Goal: Entertainment & Leisure: Browse casually

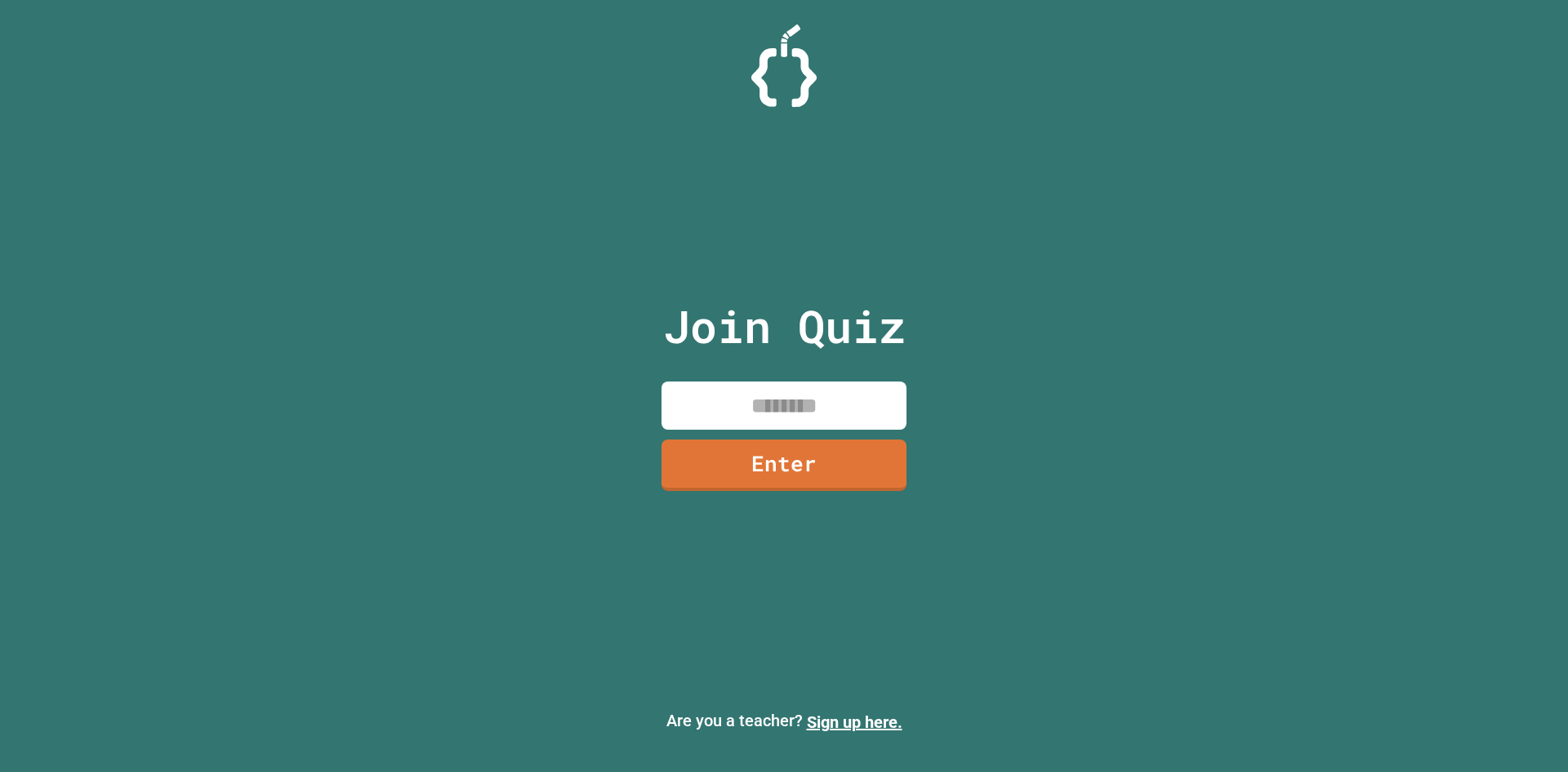
click at [752, 391] on input at bounding box center [783, 405] width 245 height 48
type input "*"
type input "********"
click at [749, 477] on link "Enter" at bounding box center [783, 463] width 248 height 54
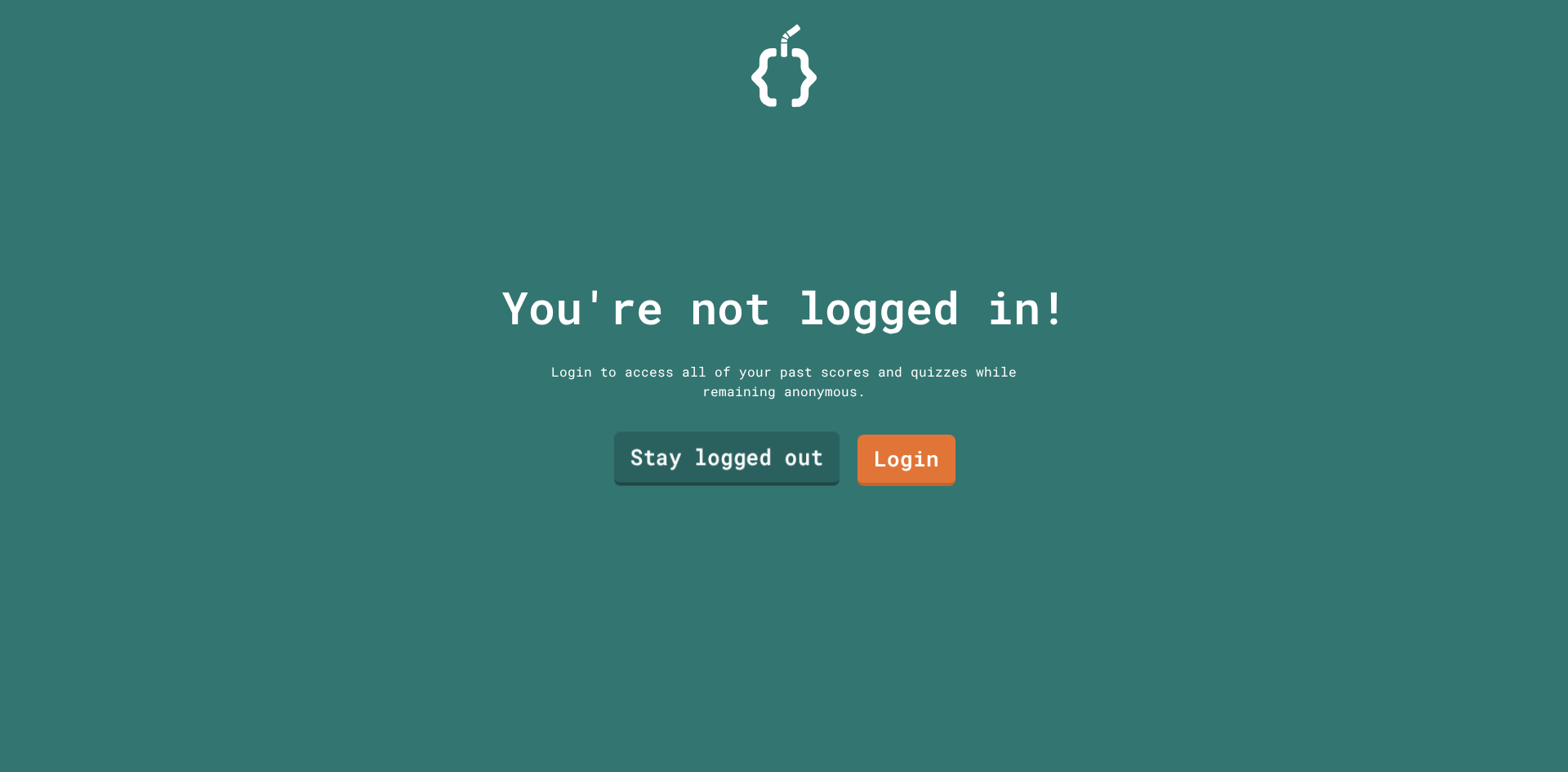
click at [751, 460] on link "Stay logged out" at bounding box center [727, 458] width 226 height 54
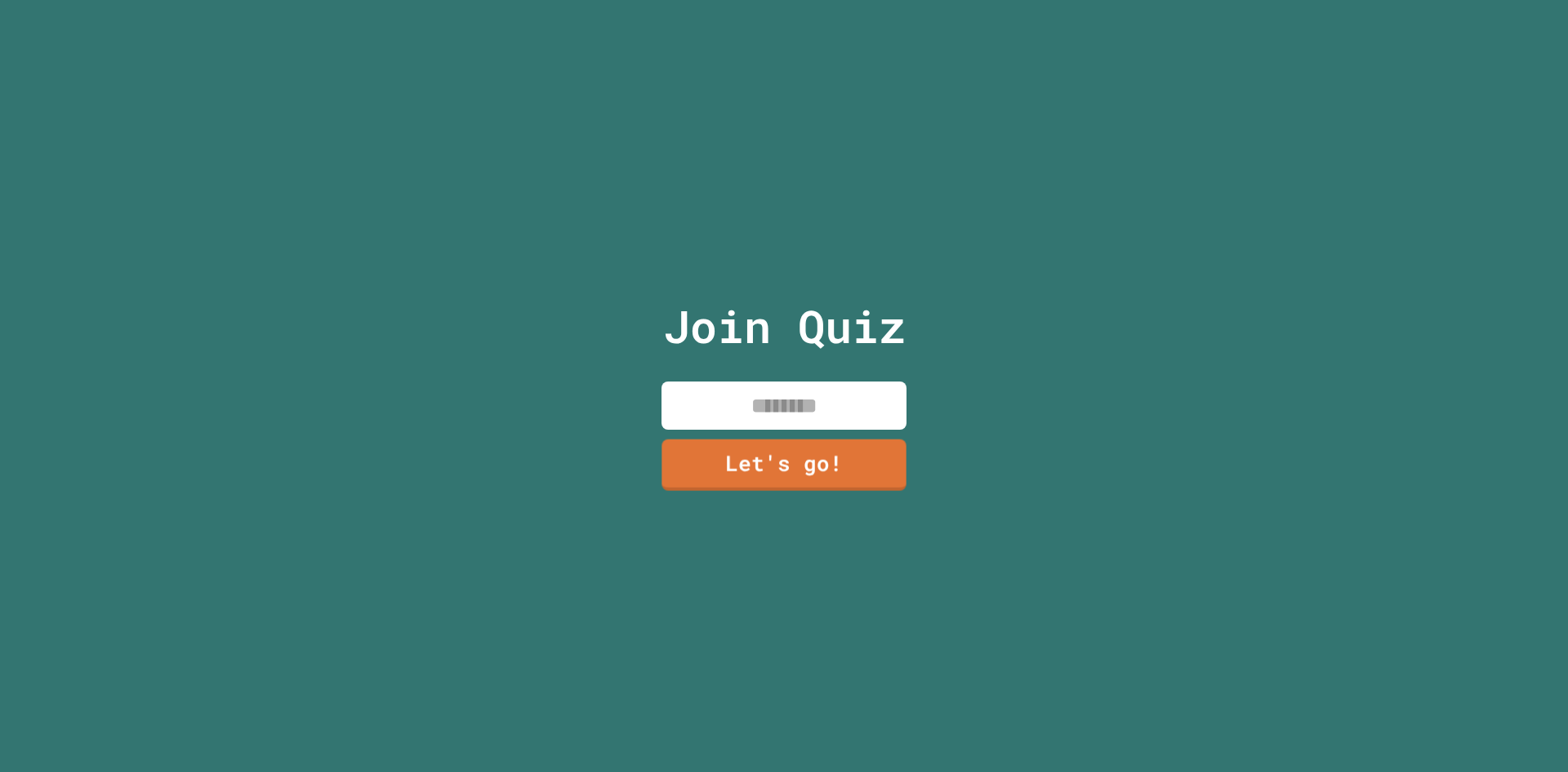
click at [764, 382] on input at bounding box center [783, 405] width 245 height 48
type input "****"
click at [758, 447] on link "Let's go!" at bounding box center [783, 463] width 246 height 53
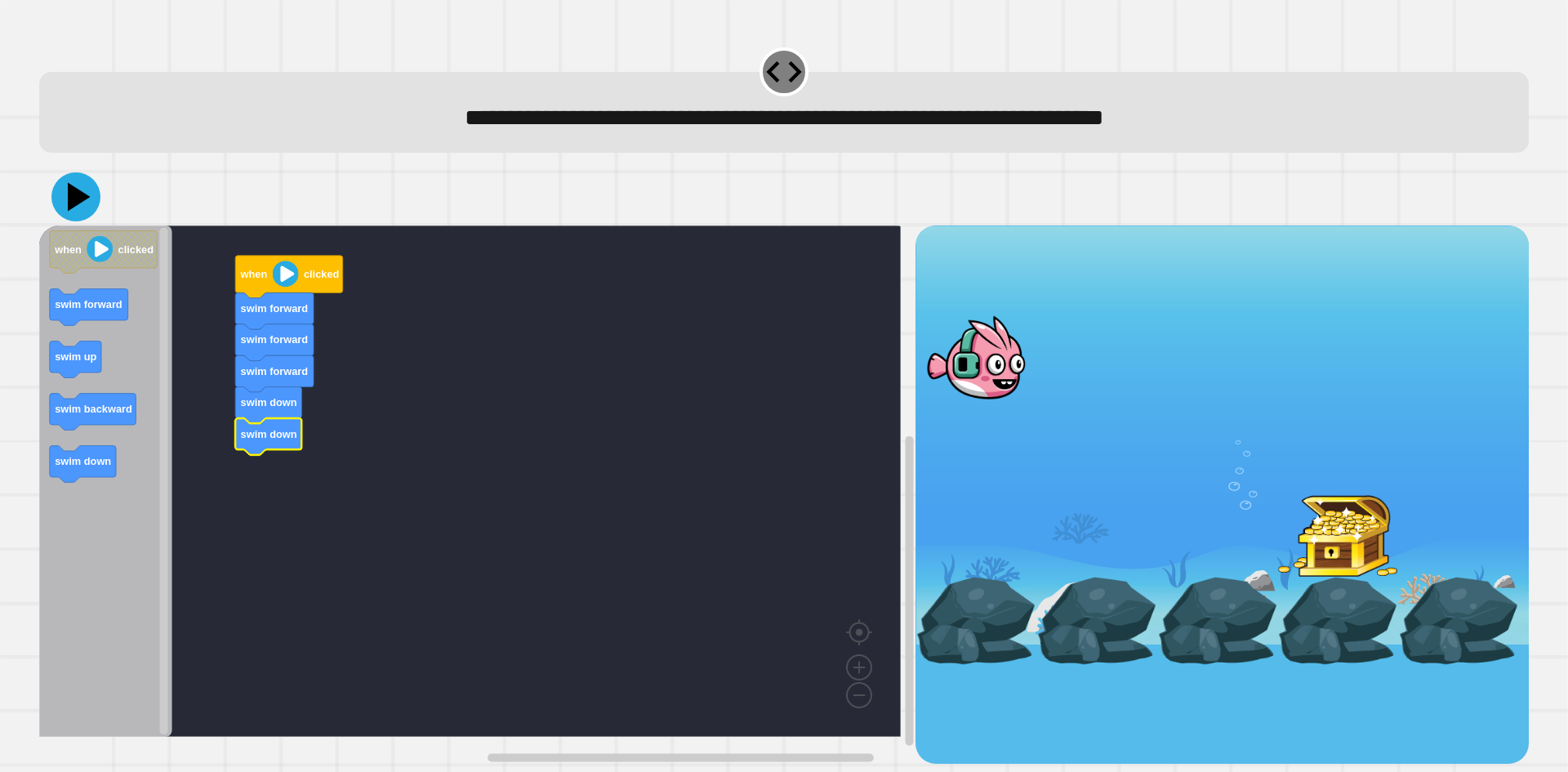
click at [63, 201] on icon at bounding box center [75, 196] width 49 height 49
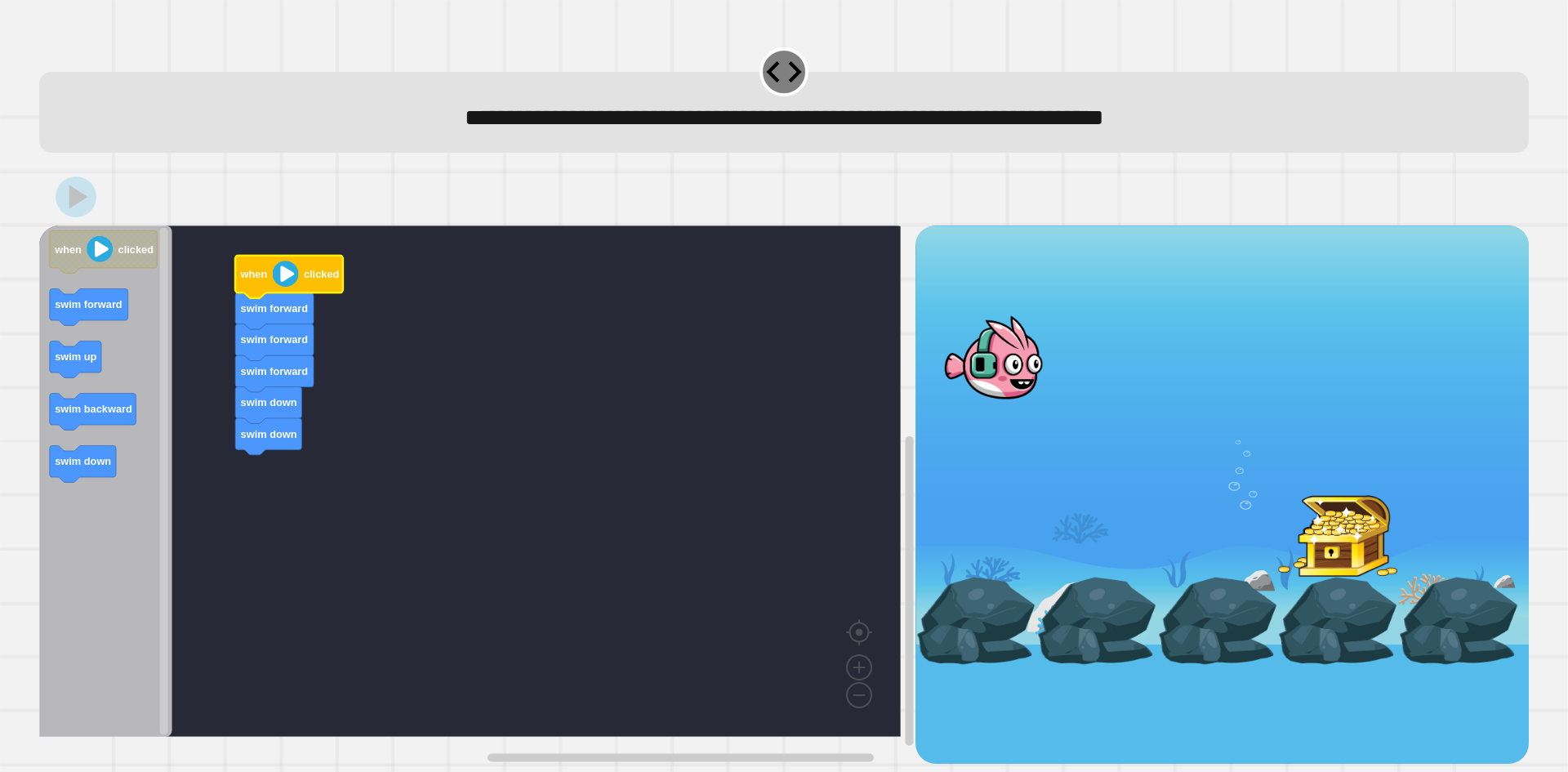
click at [307, 287] on icon "Blockly Workspace" at bounding box center [289, 277] width 108 height 43
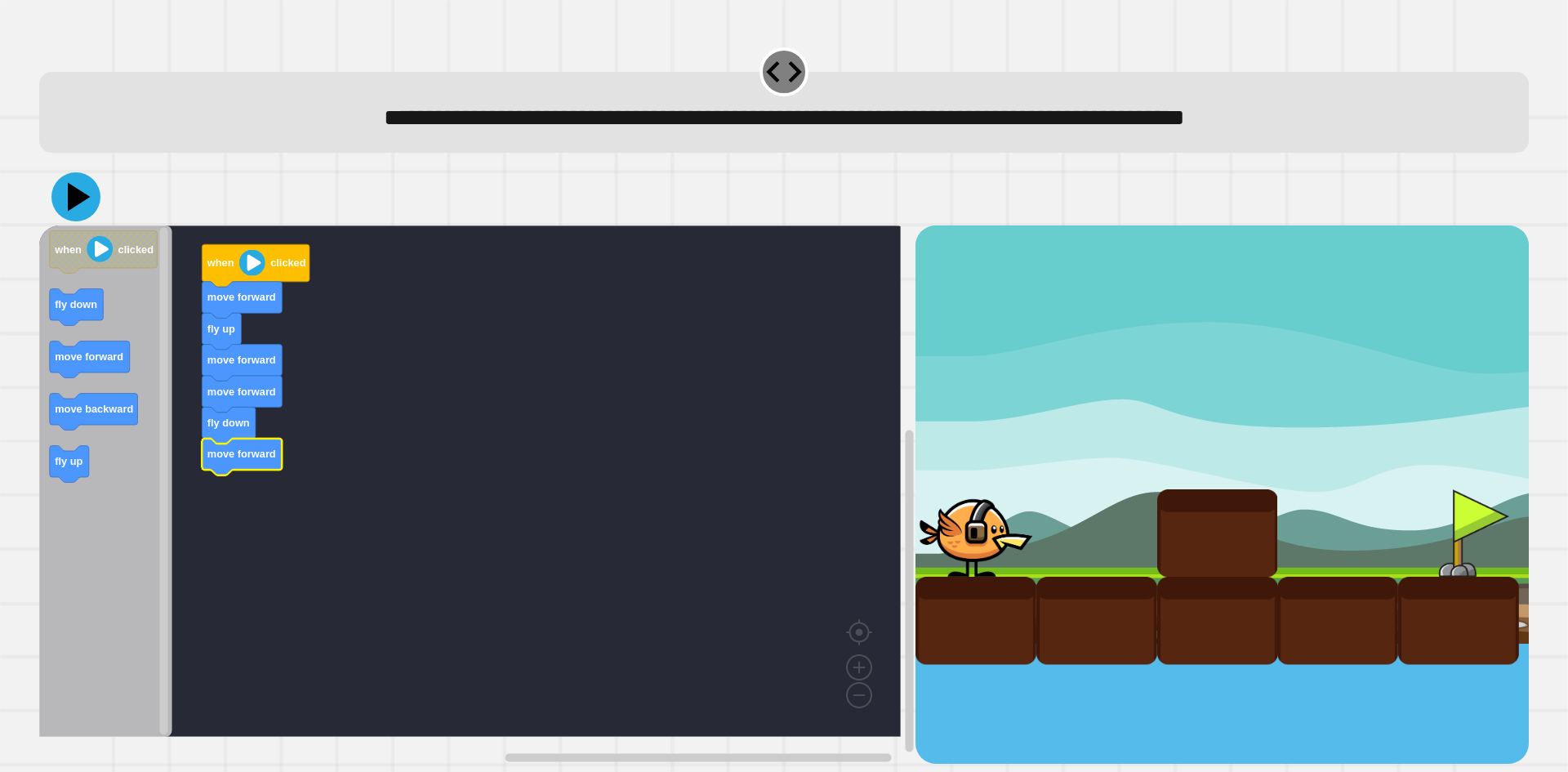
click at [63, 211] on icon at bounding box center [75, 196] width 49 height 49
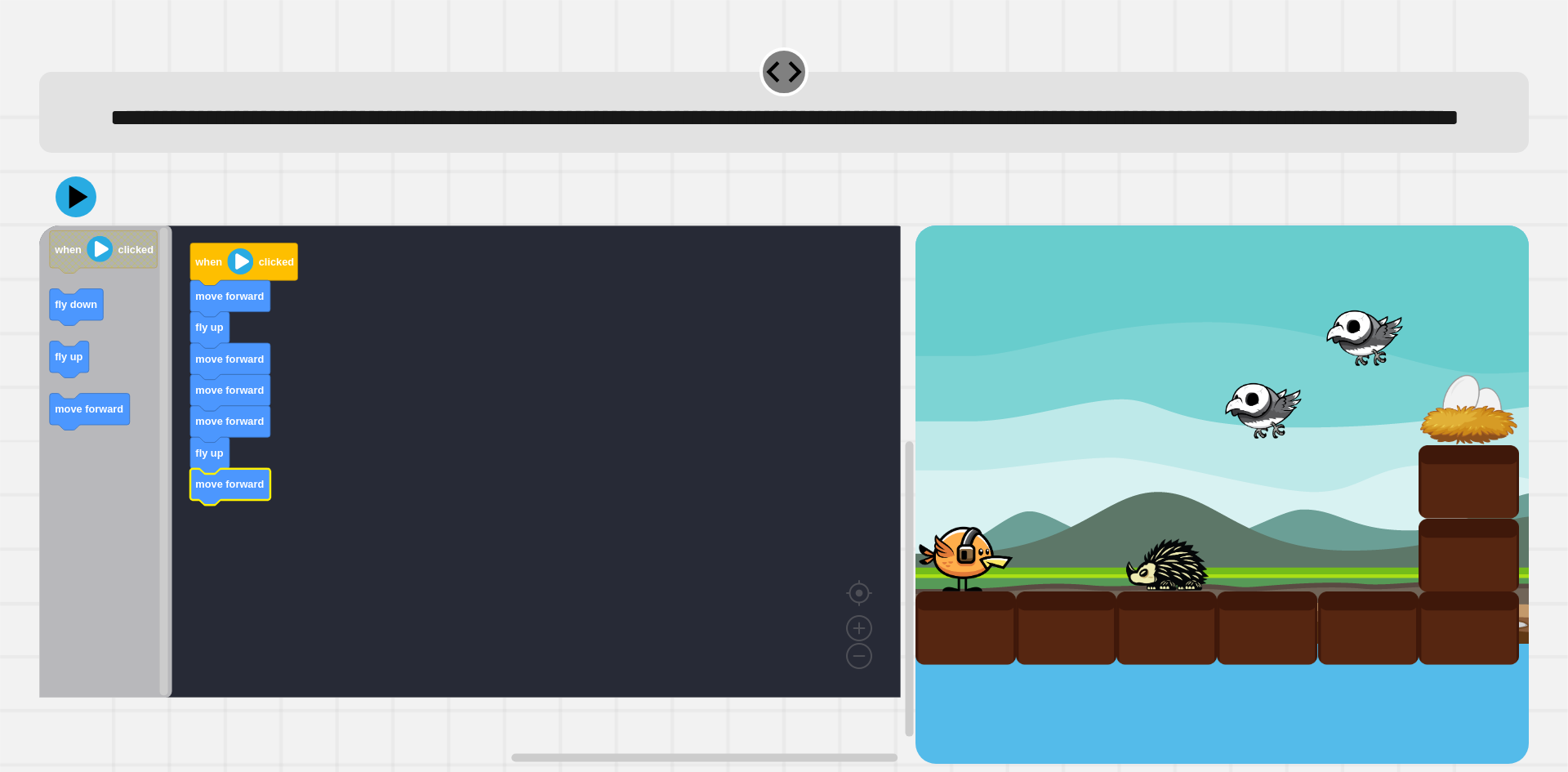
click at [63, 220] on div at bounding box center [784, 196] width 1489 height 57
click at [65, 222] on icon at bounding box center [75, 196] width 49 height 49
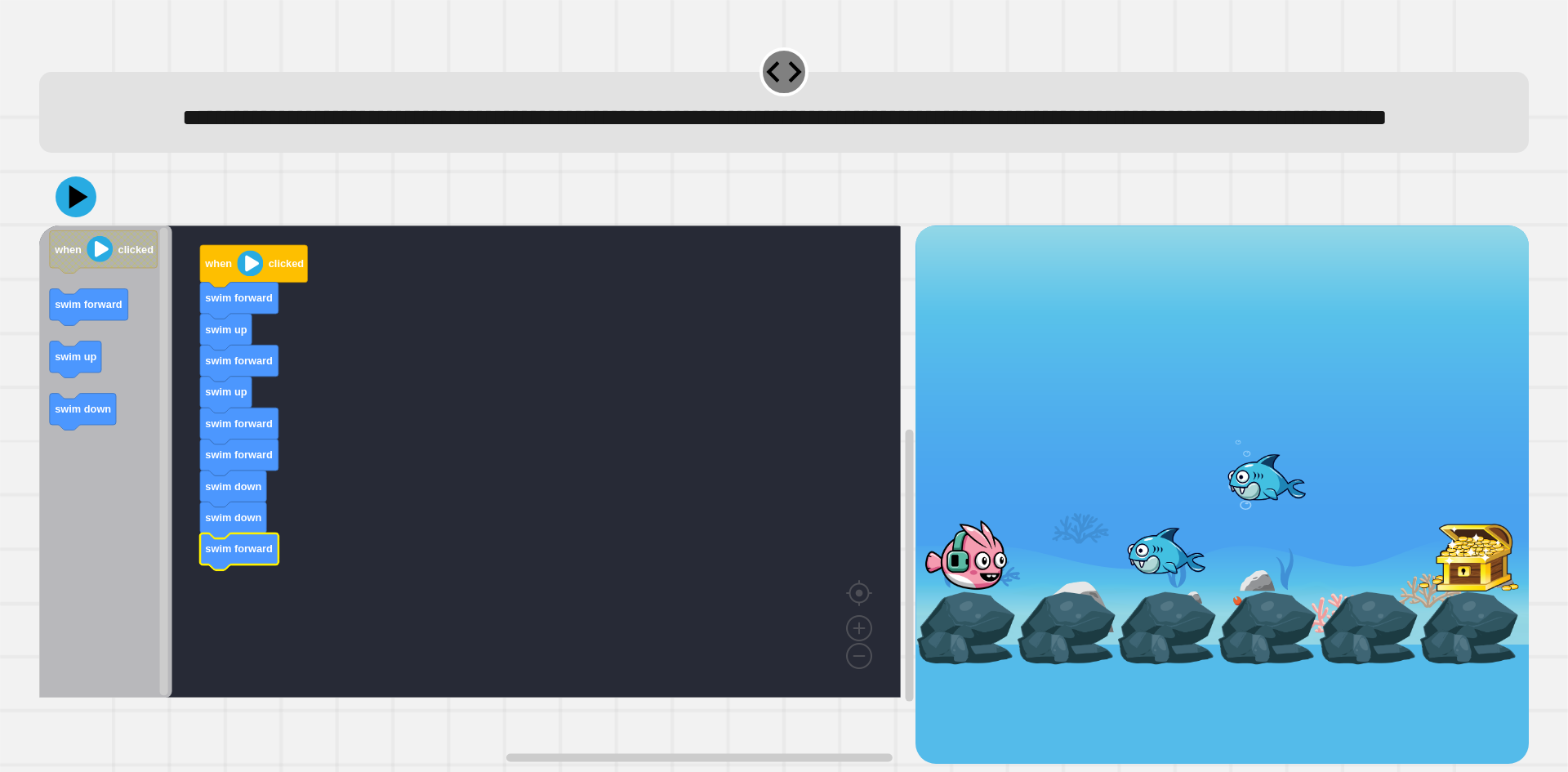
click at [83, 218] on icon at bounding box center [76, 197] width 41 height 41
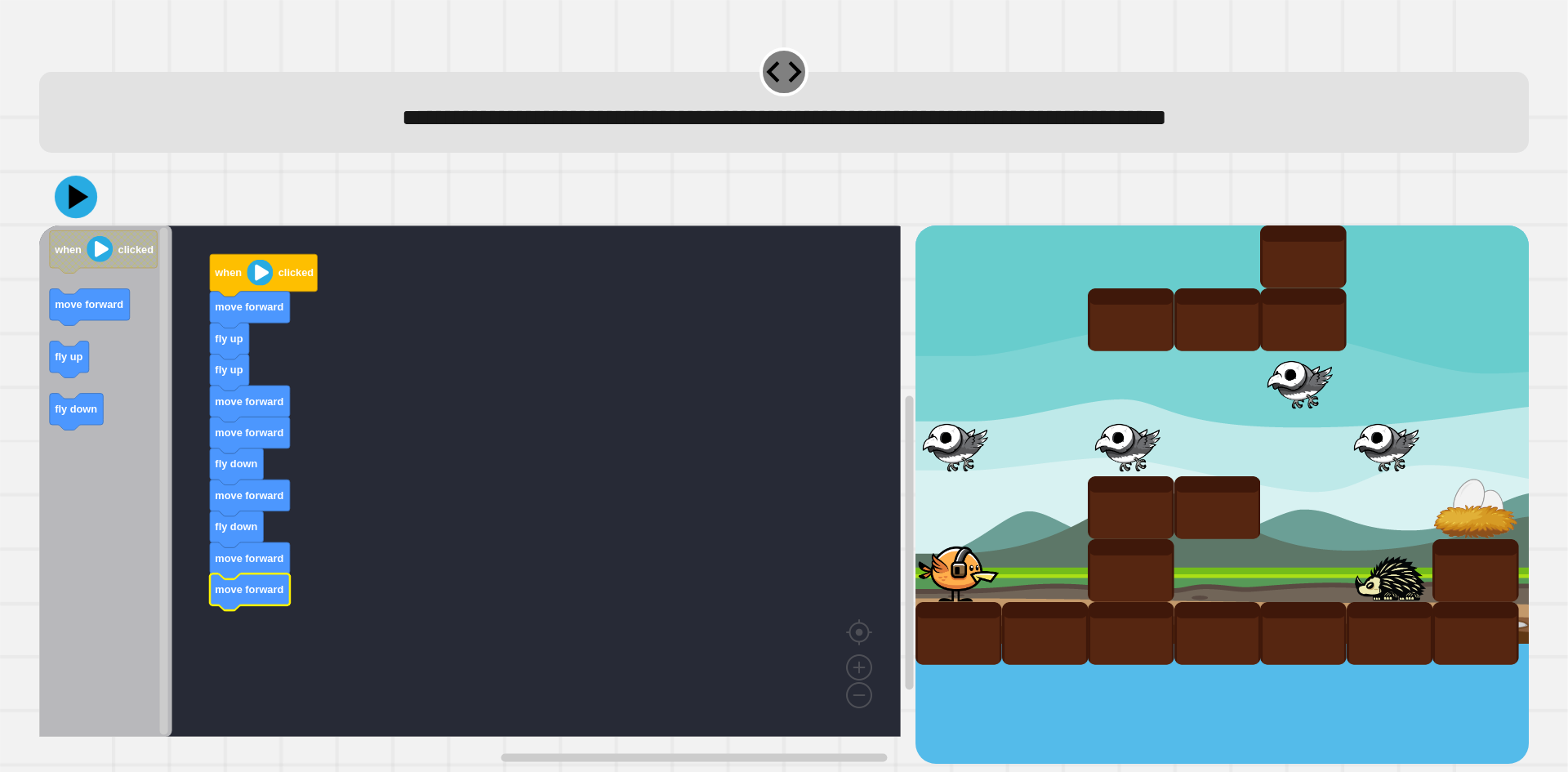
click at [83, 208] on icon at bounding box center [76, 197] width 43 height 43
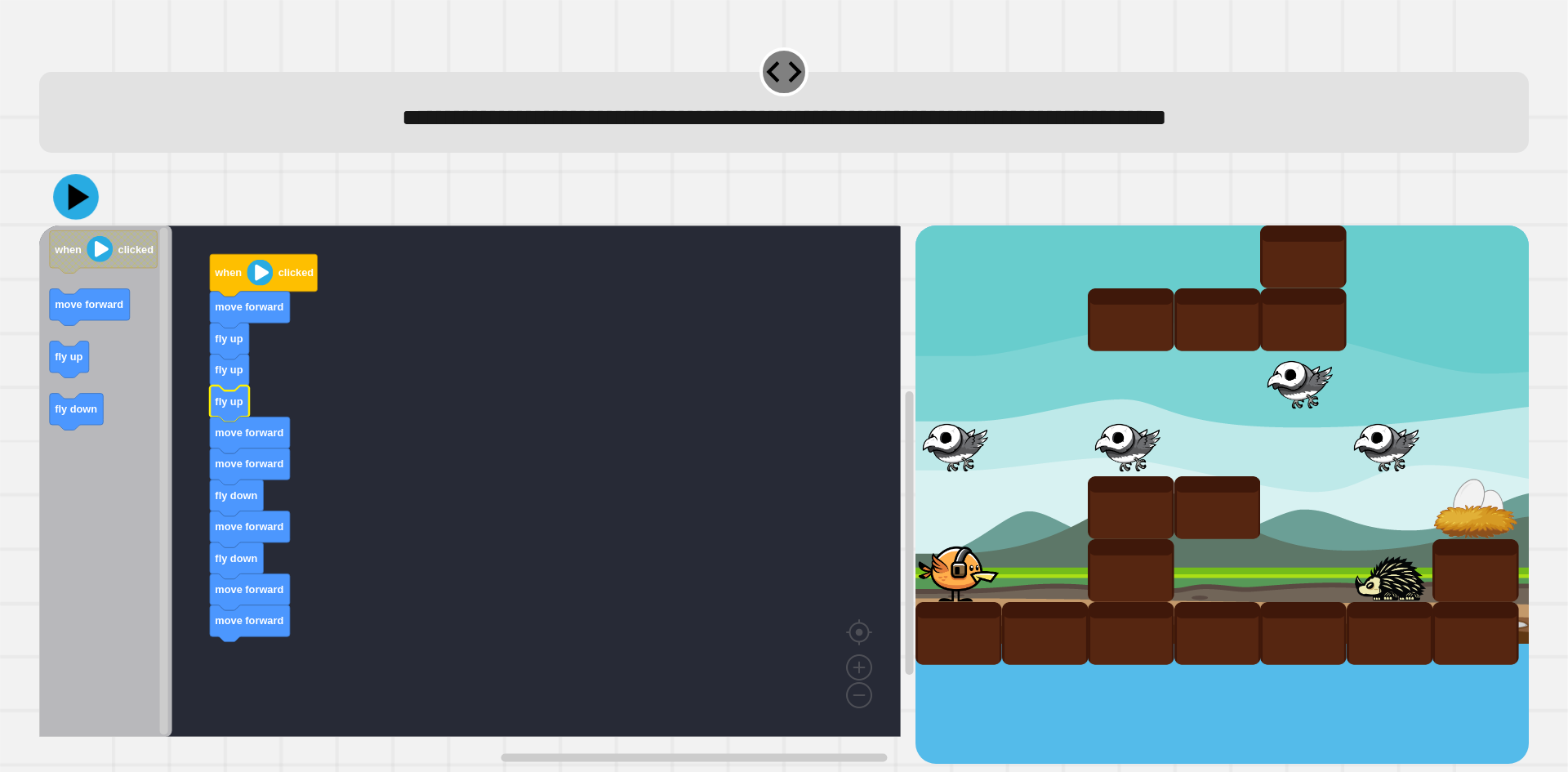
click at [90, 213] on icon at bounding box center [76, 197] width 46 height 46
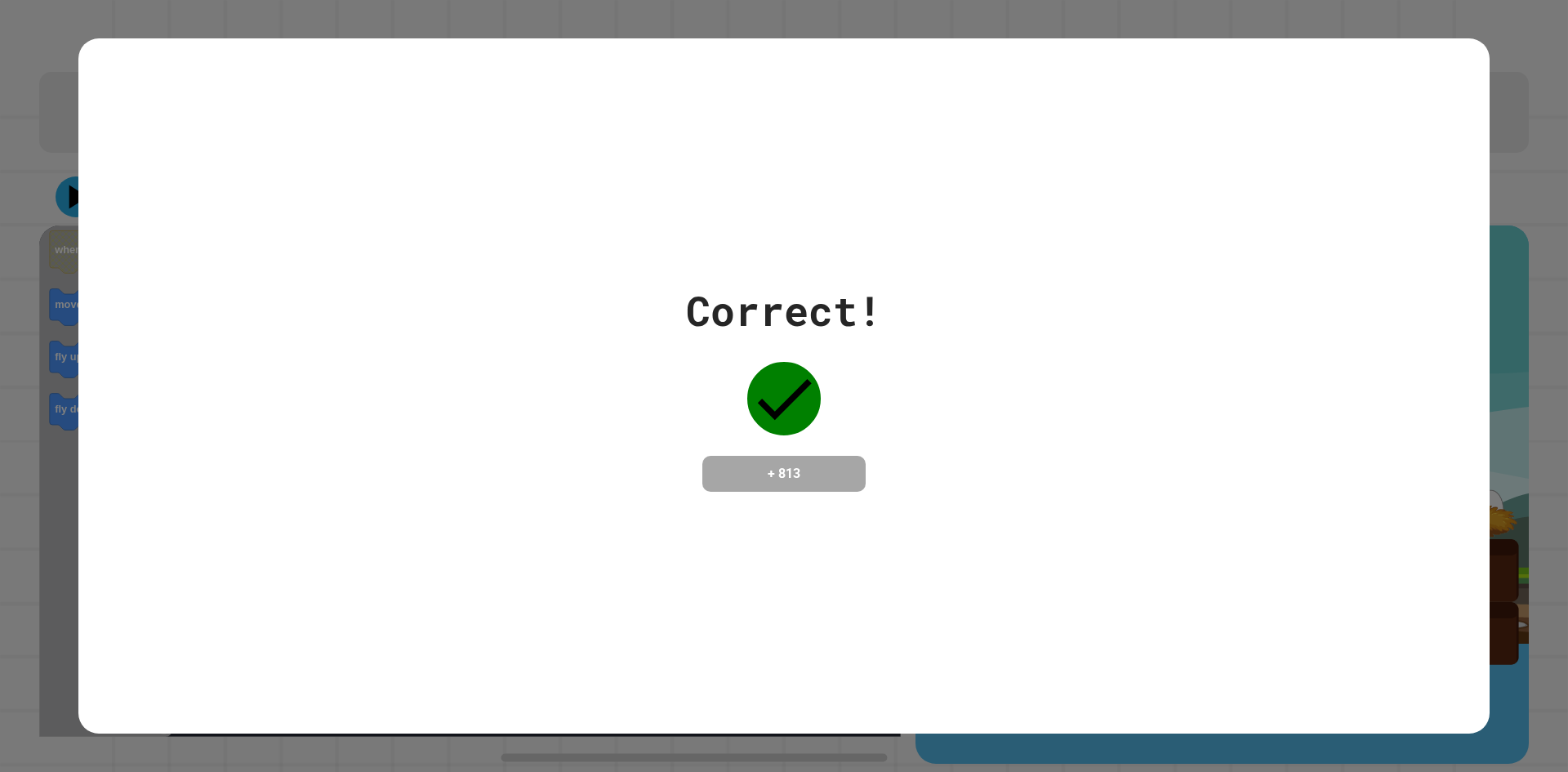
drag, startPoint x: 766, startPoint y: 393, endPoint x: 647, endPoint y: 381, distance: 119.6
click at [647, 381] on div "Correct! + 813" at bounding box center [783, 386] width 1411 height 212
drag, startPoint x: 474, startPoint y: 381, endPoint x: 931, endPoint y: 353, distance: 457.9
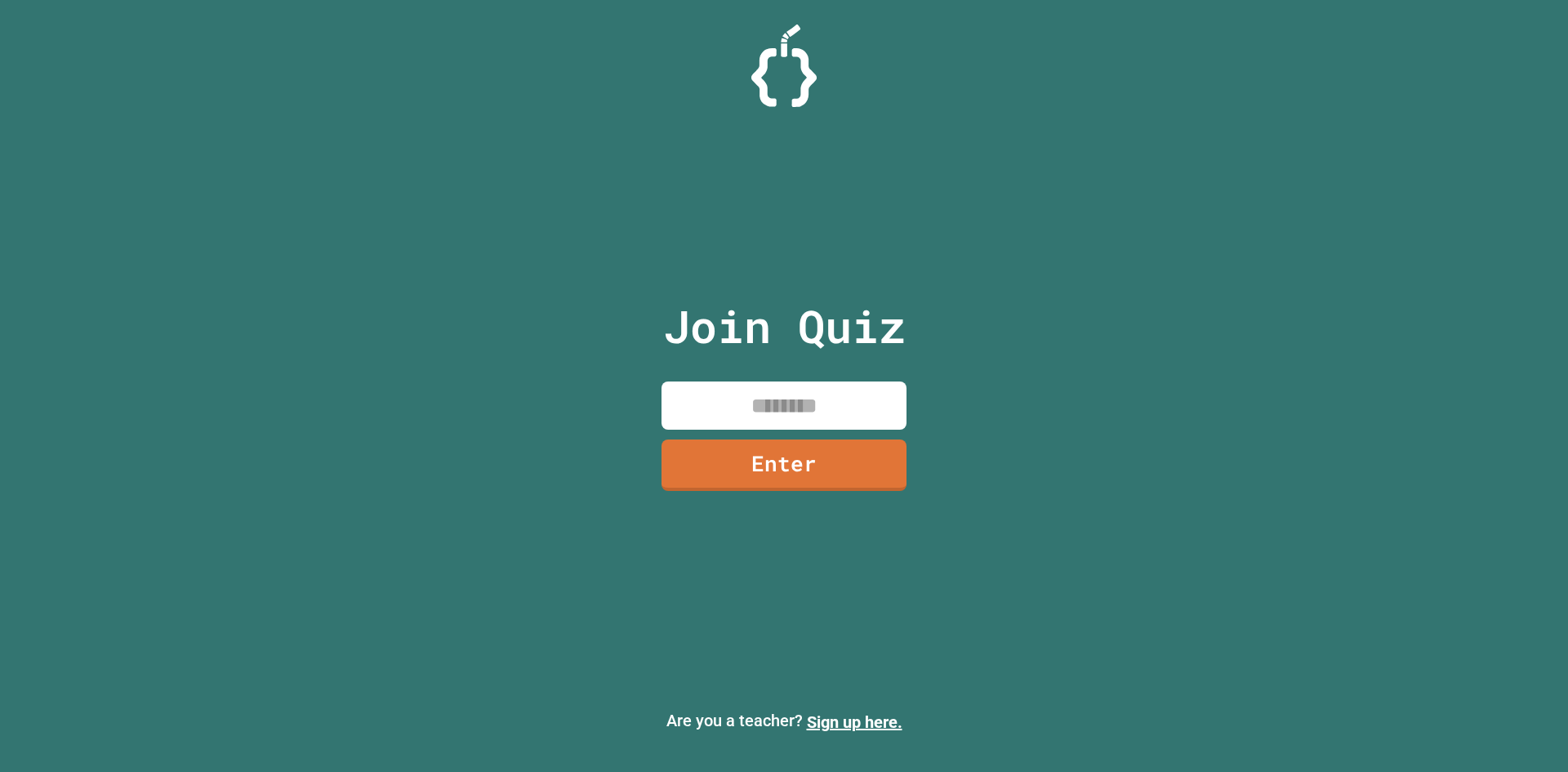
click at [667, 391] on input at bounding box center [783, 405] width 245 height 48
type input "********"
click at [834, 480] on link "Enter" at bounding box center [783, 462] width 241 height 54
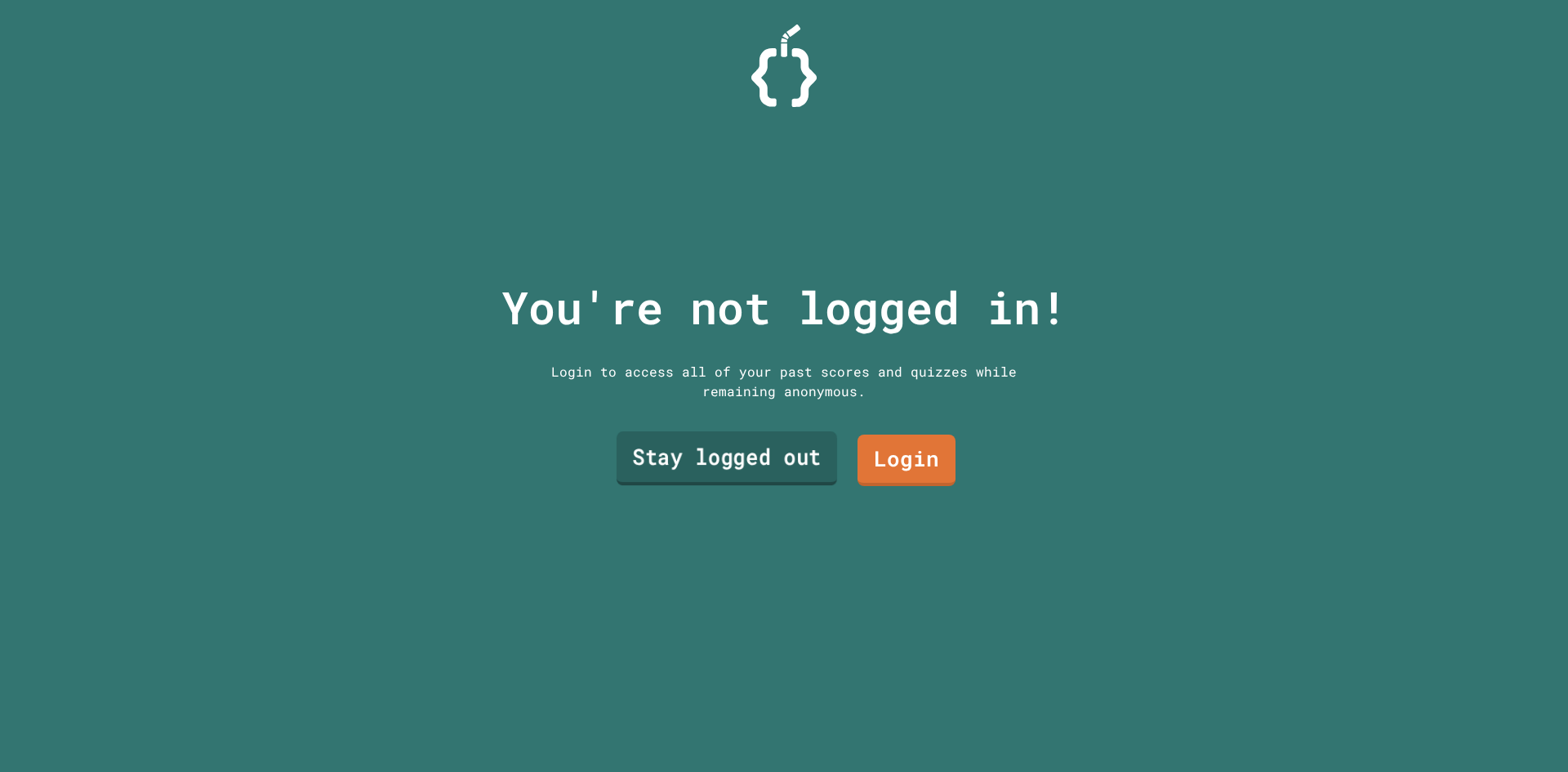
click at [740, 437] on link "Stay logged out" at bounding box center [727, 457] width 221 height 54
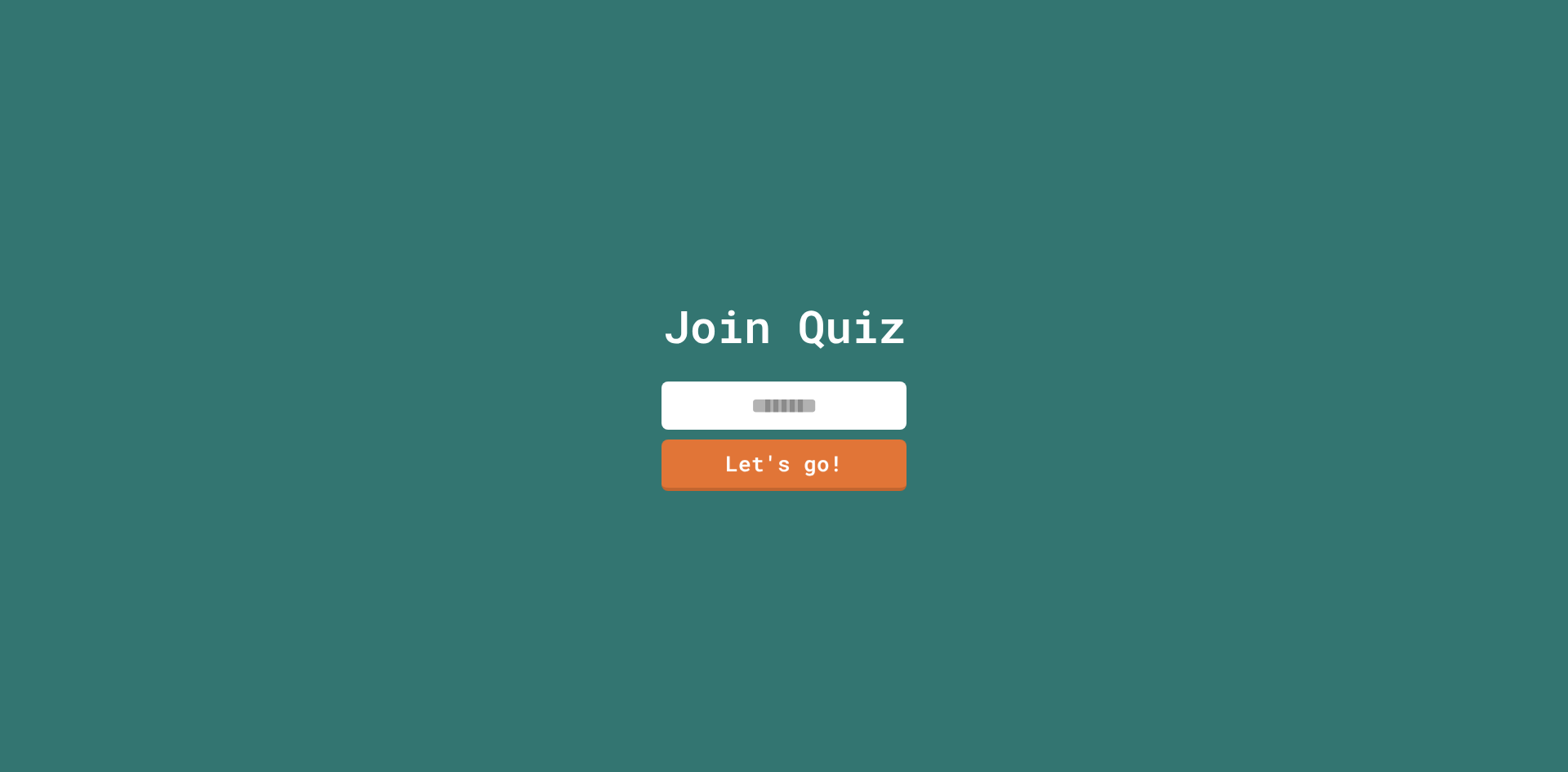
click at [746, 390] on input at bounding box center [783, 405] width 245 height 48
type input "*"
type input "****"
click at [768, 454] on link "Let's go!" at bounding box center [784, 462] width 231 height 54
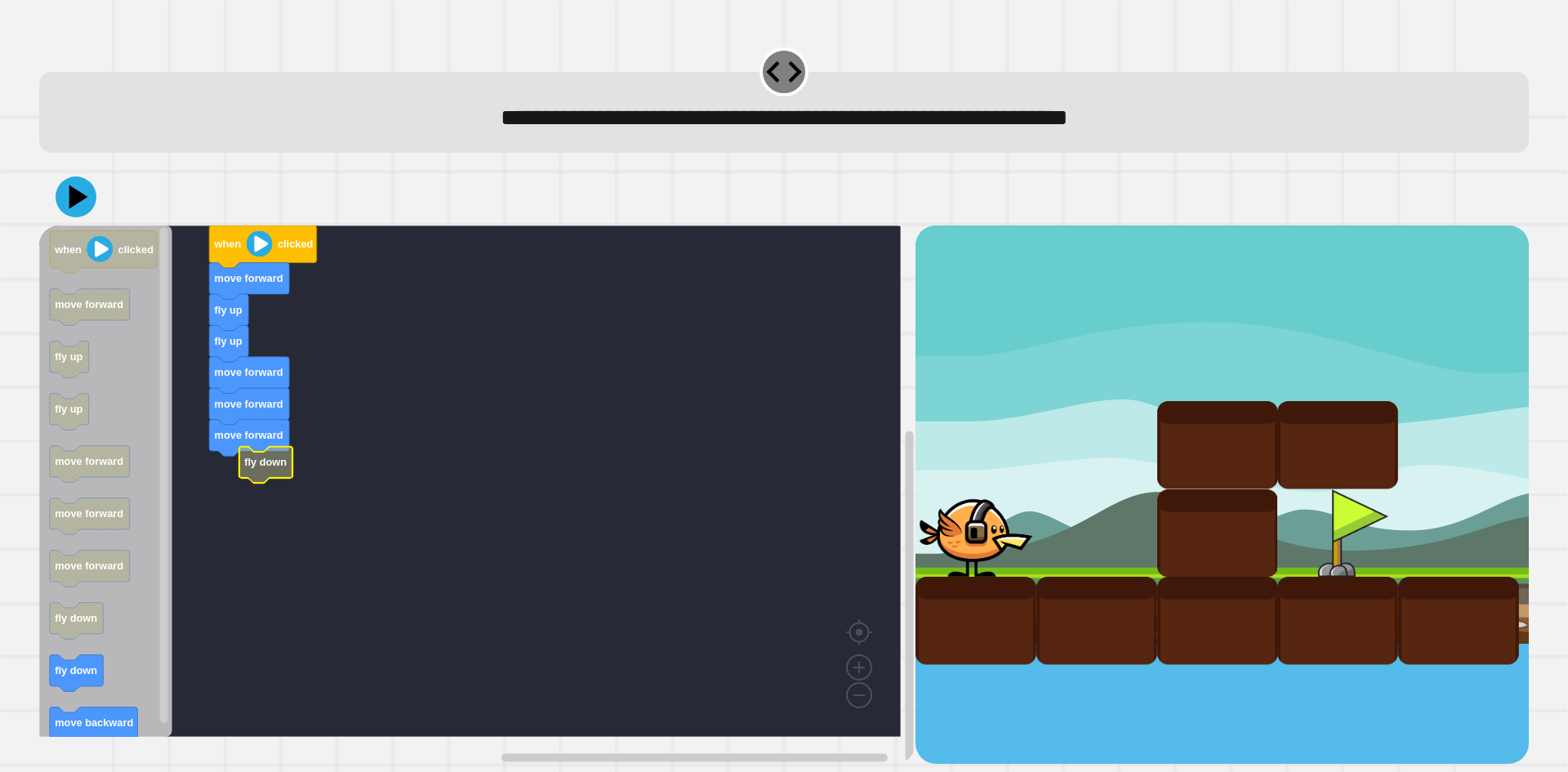
click at [214, 476] on rect "Blockly Workspace" at bounding box center [470, 481] width 861 height 512
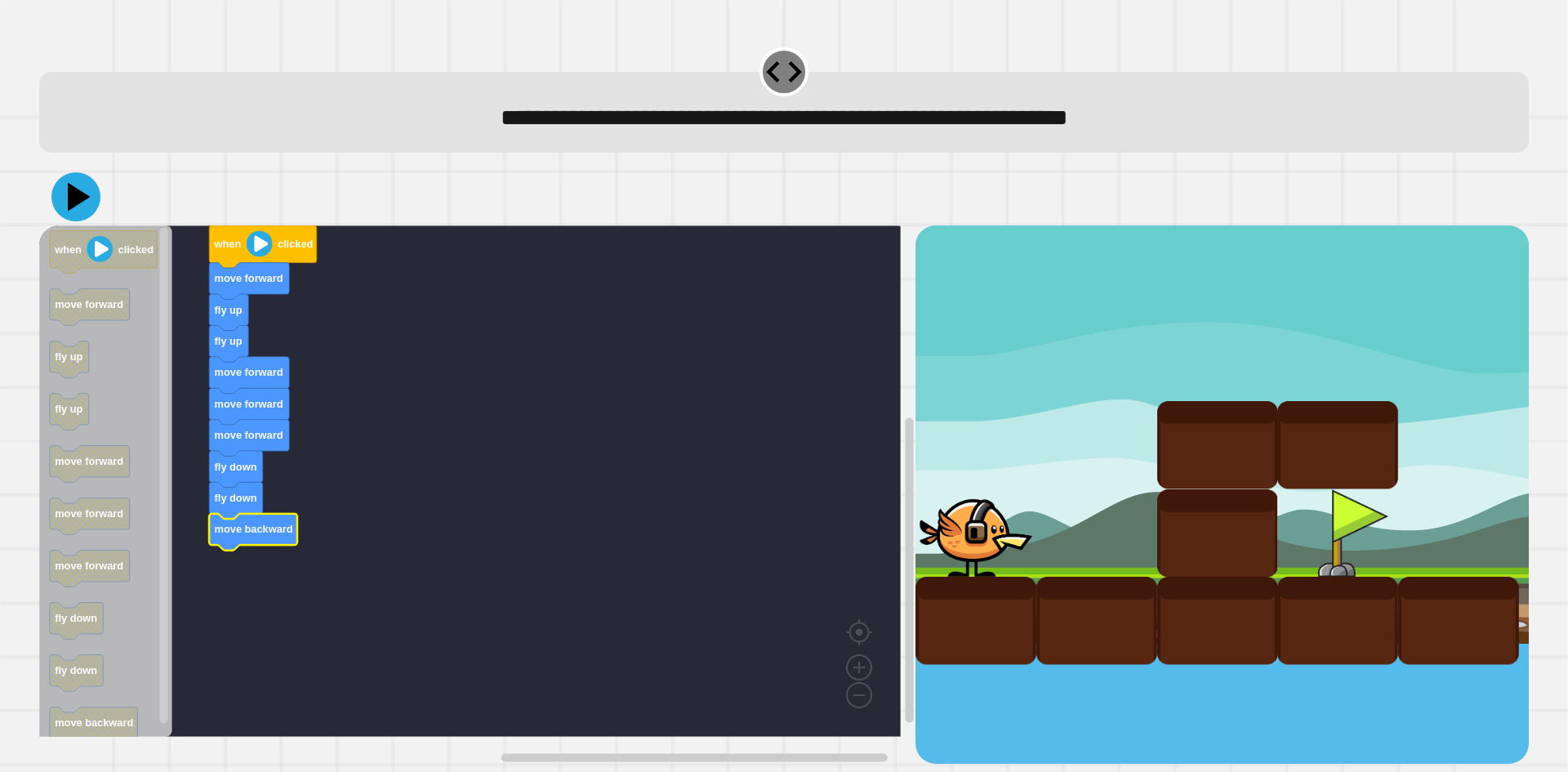
click at [91, 198] on icon at bounding box center [75, 196] width 49 height 49
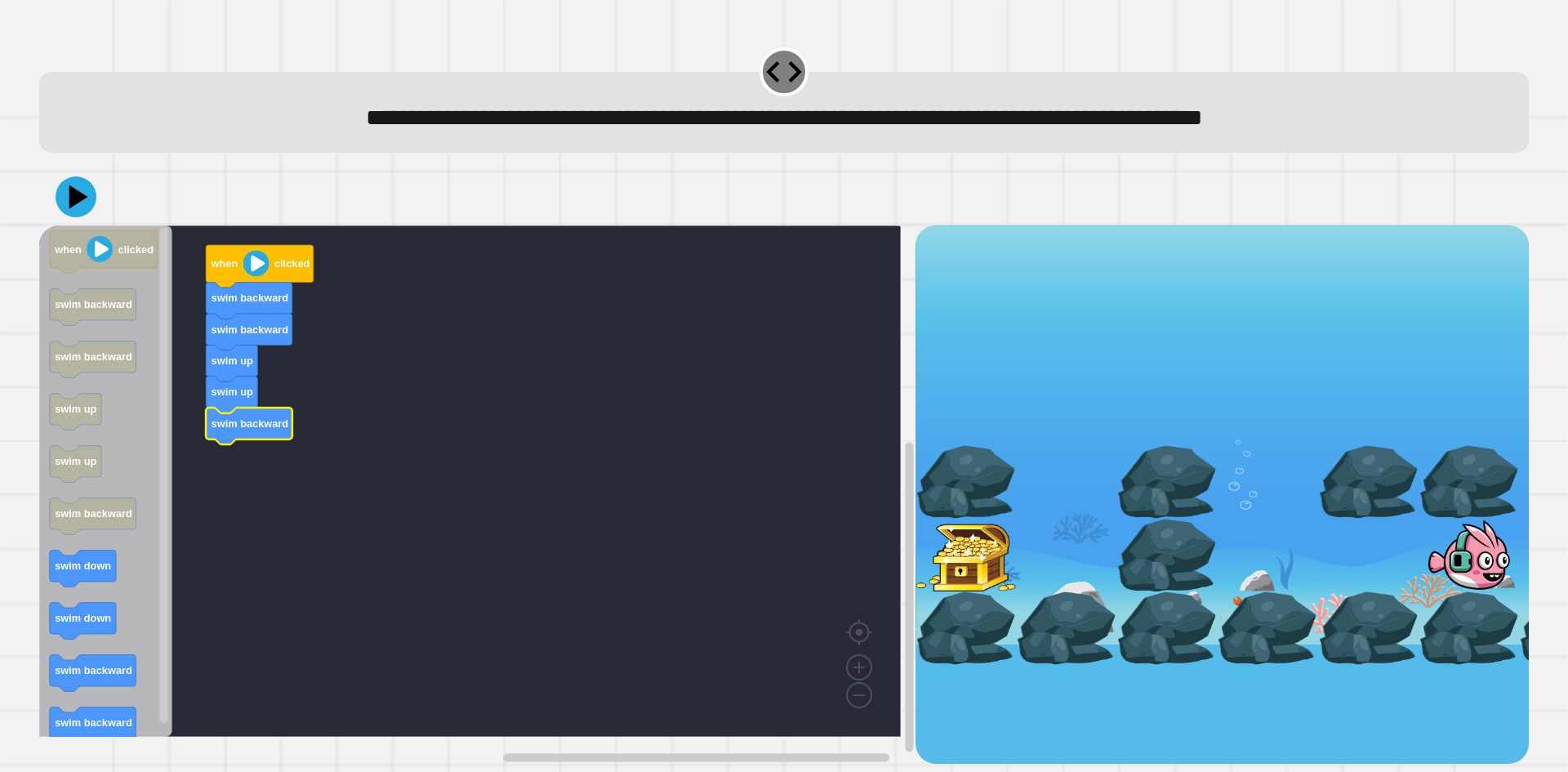
click at [113, 575] on icon "when clicked swim backward swim backward swim up swim up swim backward swim dow…" at bounding box center [106, 481] width 133 height 512
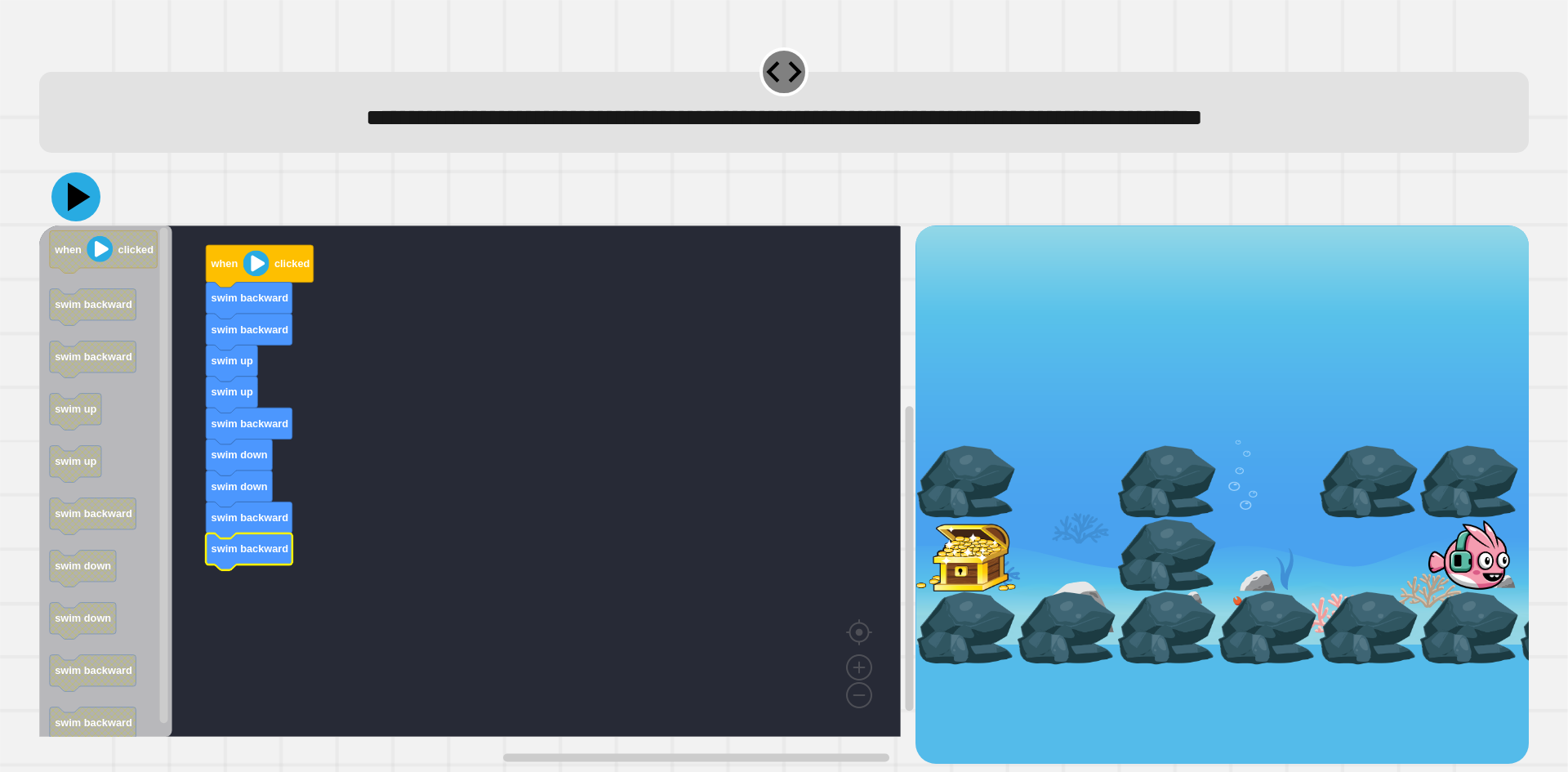
click at [83, 208] on icon at bounding box center [75, 196] width 49 height 49
click at [74, 190] on icon at bounding box center [75, 196] width 49 height 49
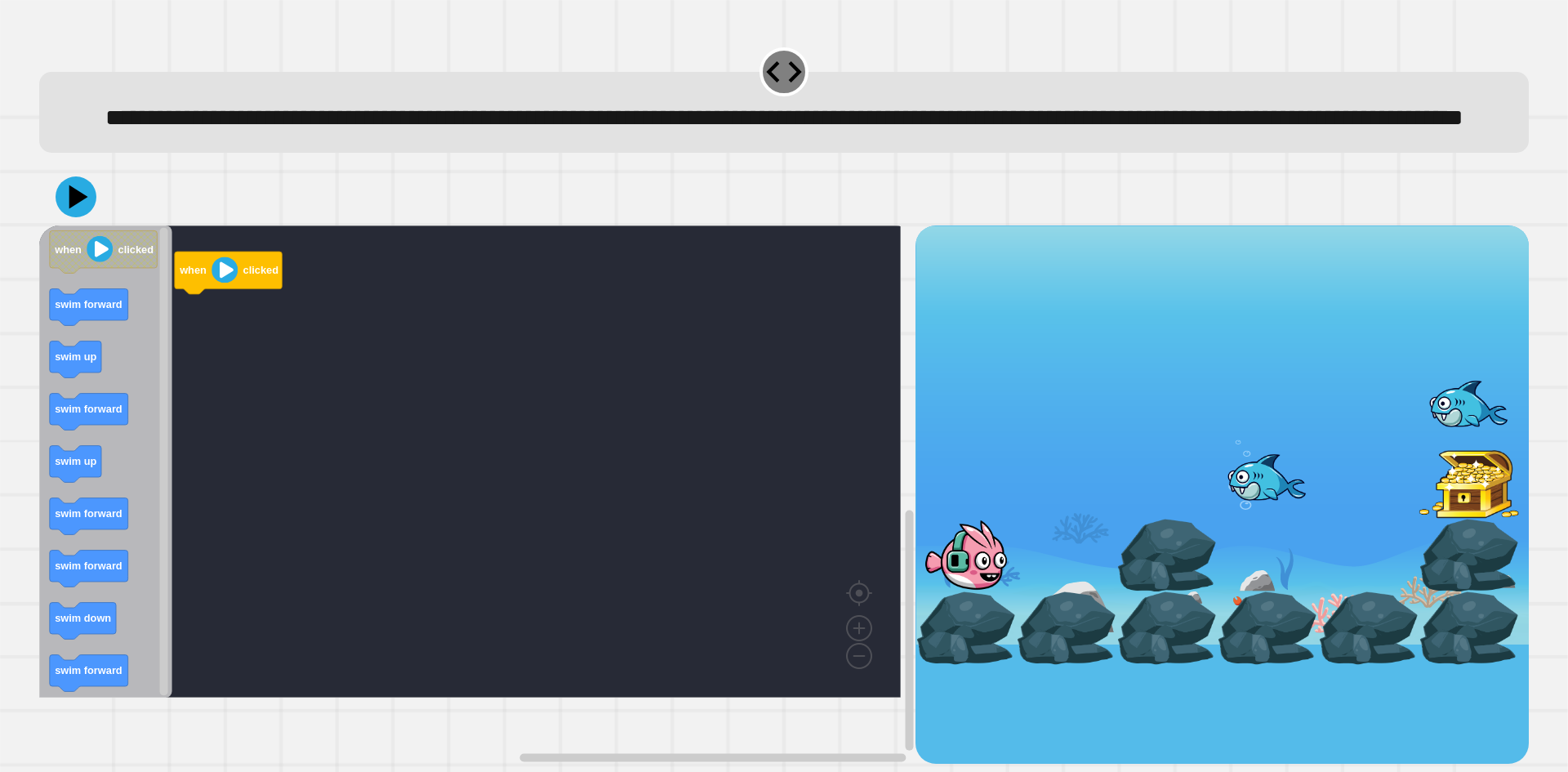
click at [578, 350] on rect "Blockly Workspace" at bounding box center [470, 461] width 861 height 472
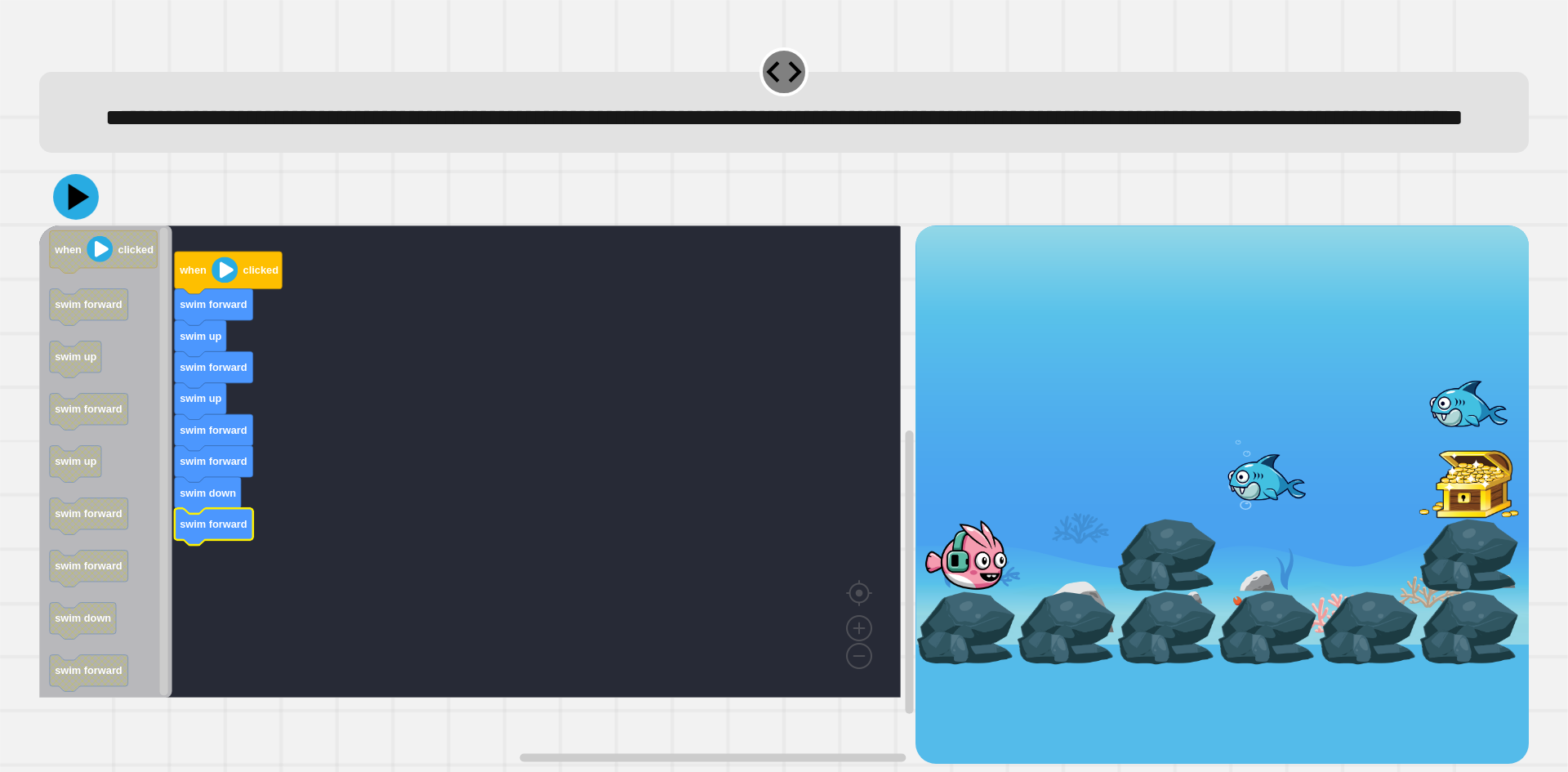
click at [66, 220] on icon at bounding box center [76, 197] width 46 height 46
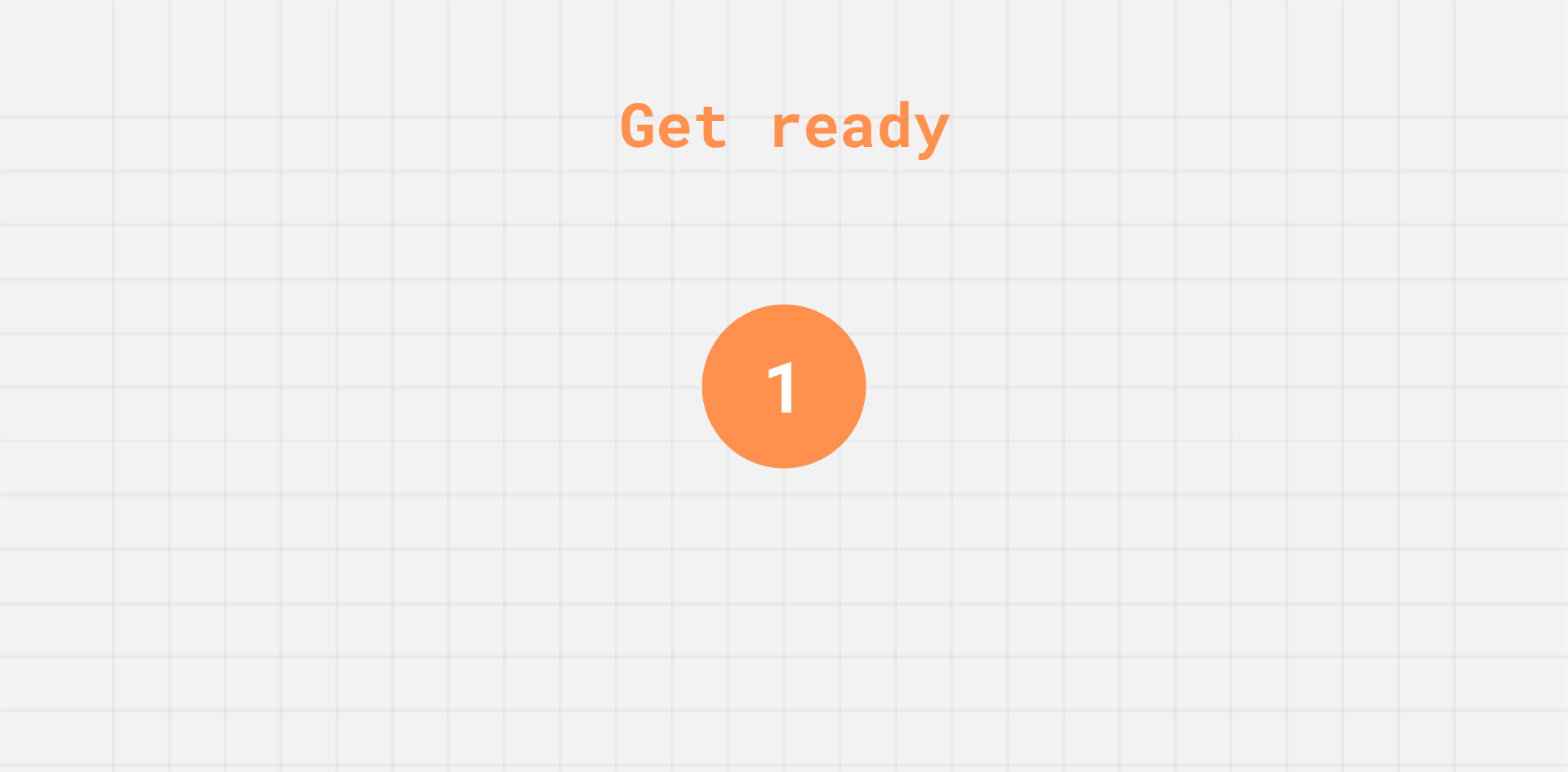
click at [689, 340] on div "Get ready 1" at bounding box center [784, 386] width 1568 height 772
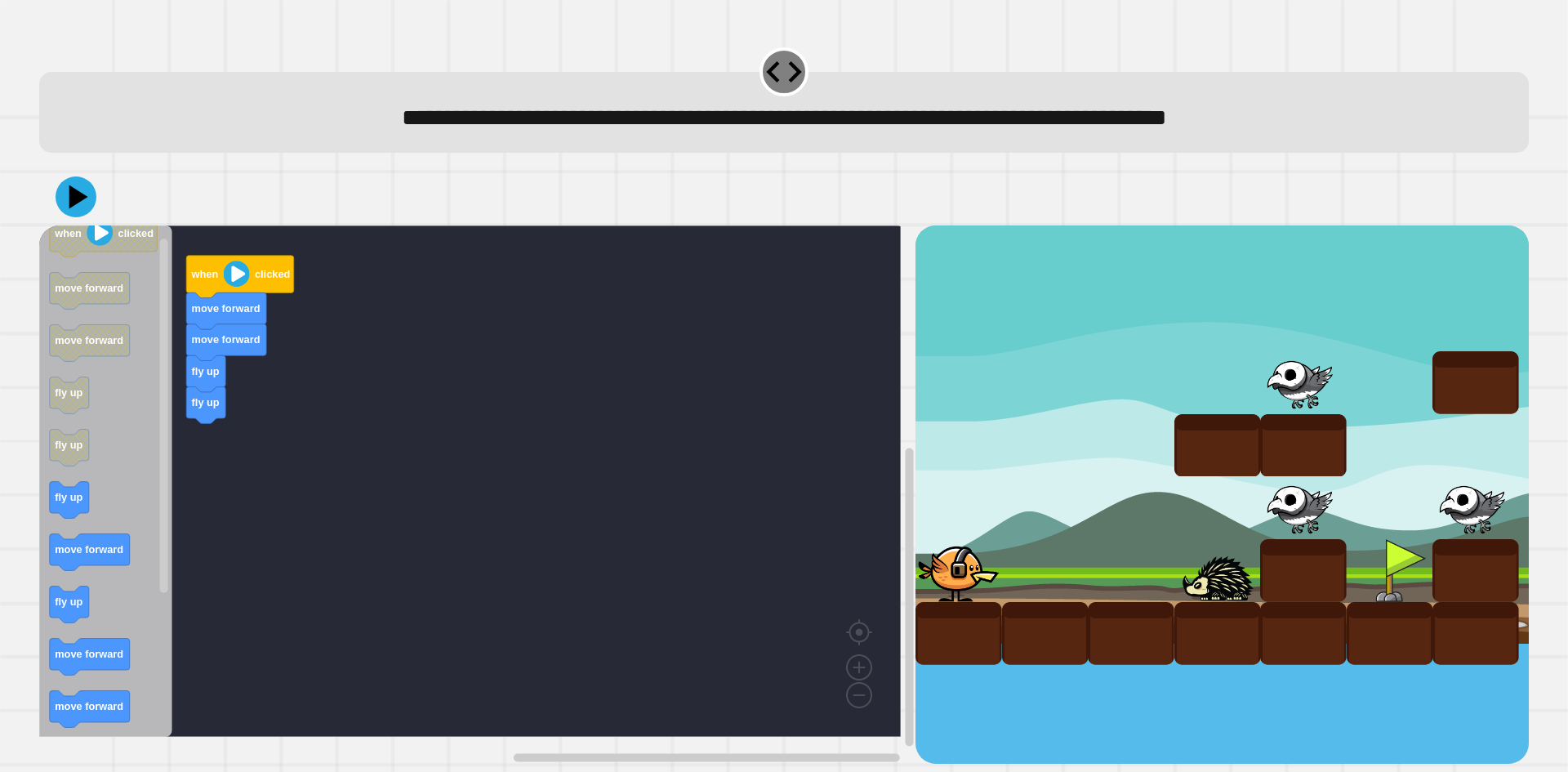
click at [133, 465] on icon "when clicked move forward move forward fly up fly up fly up move forward fly up…" at bounding box center [106, 481] width 133 height 512
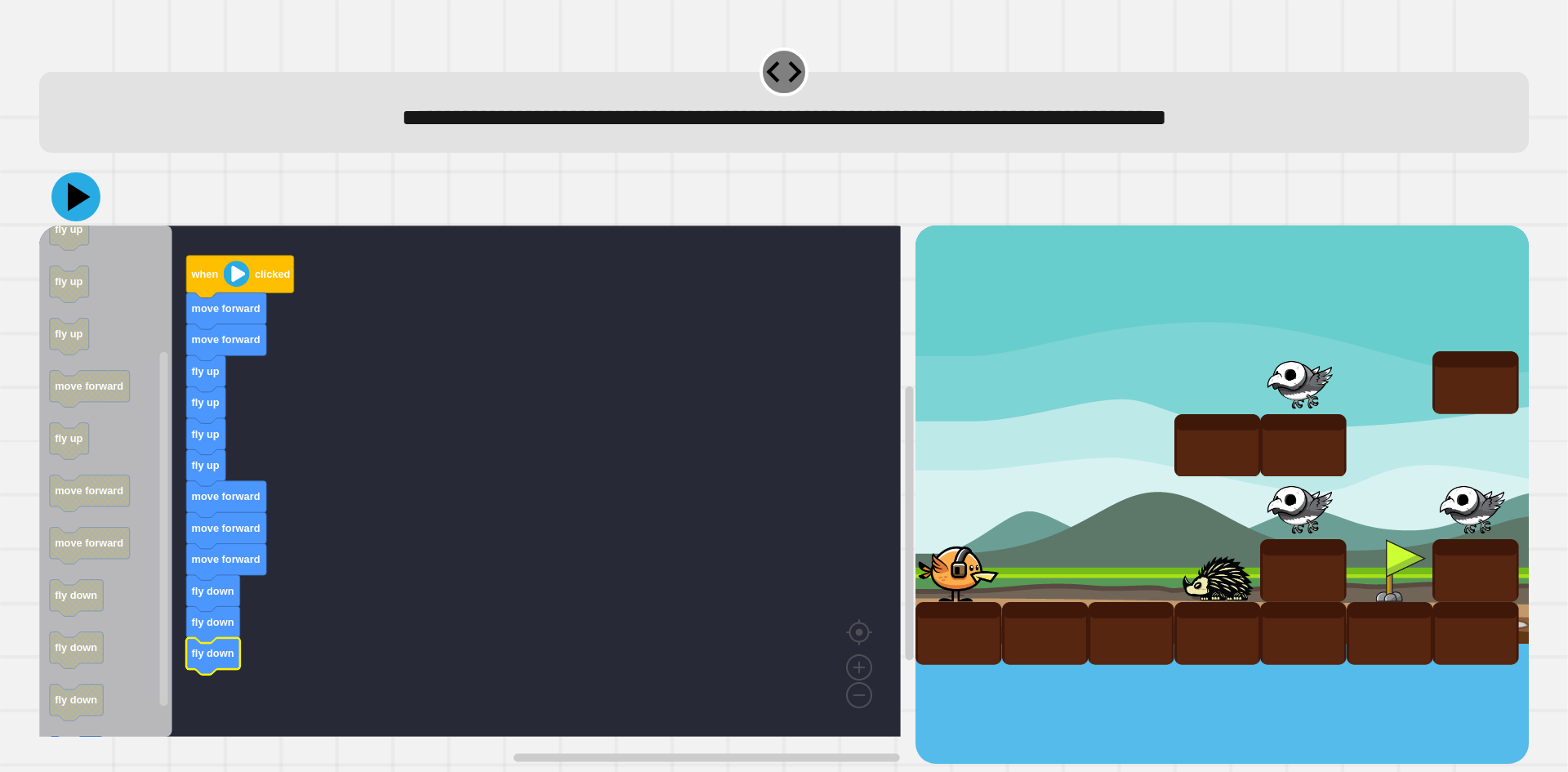
click at [81, 217] on icon at bounding box center [75, 196] width 49 height 49
click at [70, 201] on icon at bounding box center [79, 197] width 23 height 29
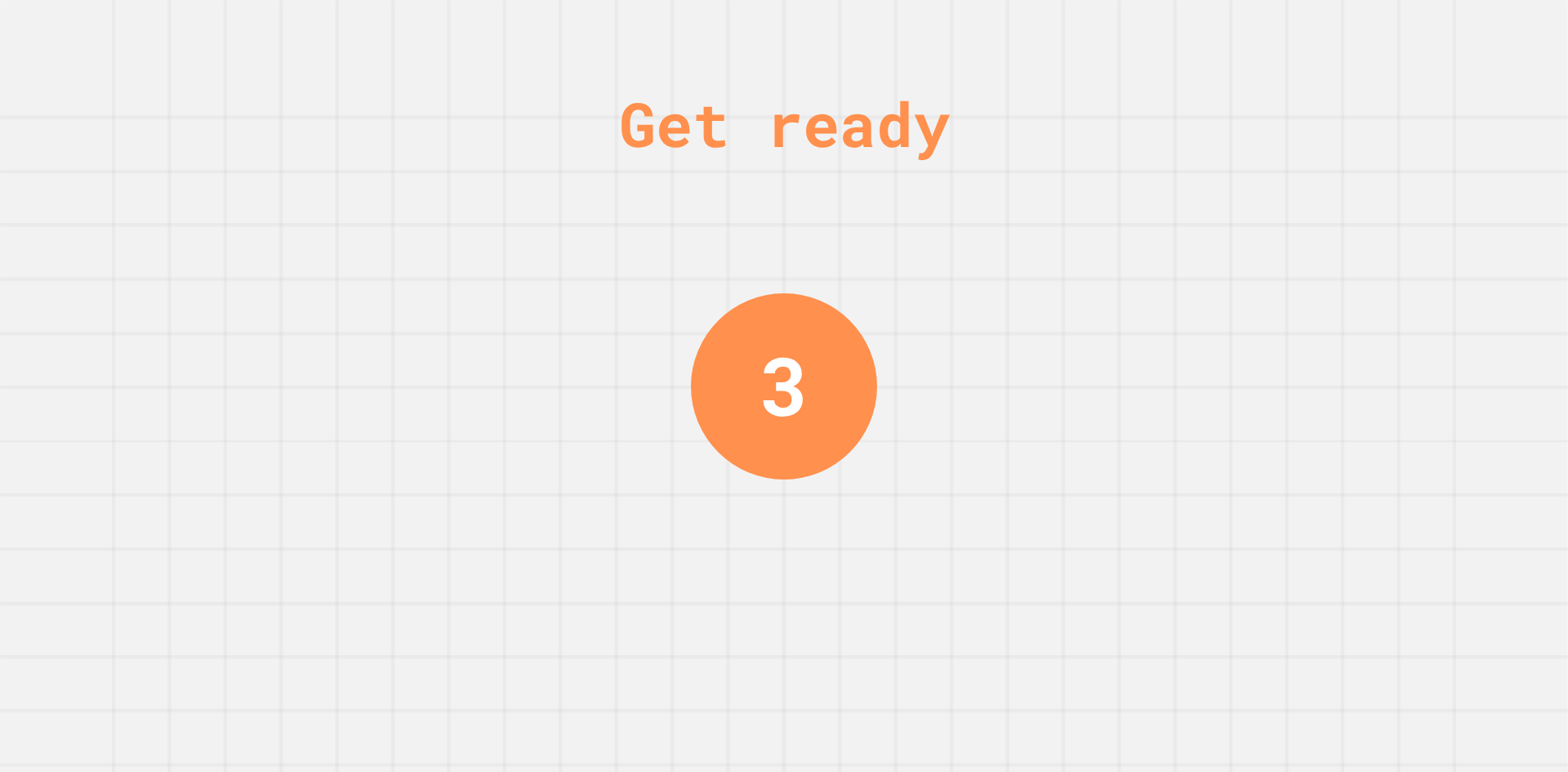
click at [893, 427] on div "Get ready 3" at bounding box center [784, 386] width 1568 height 772
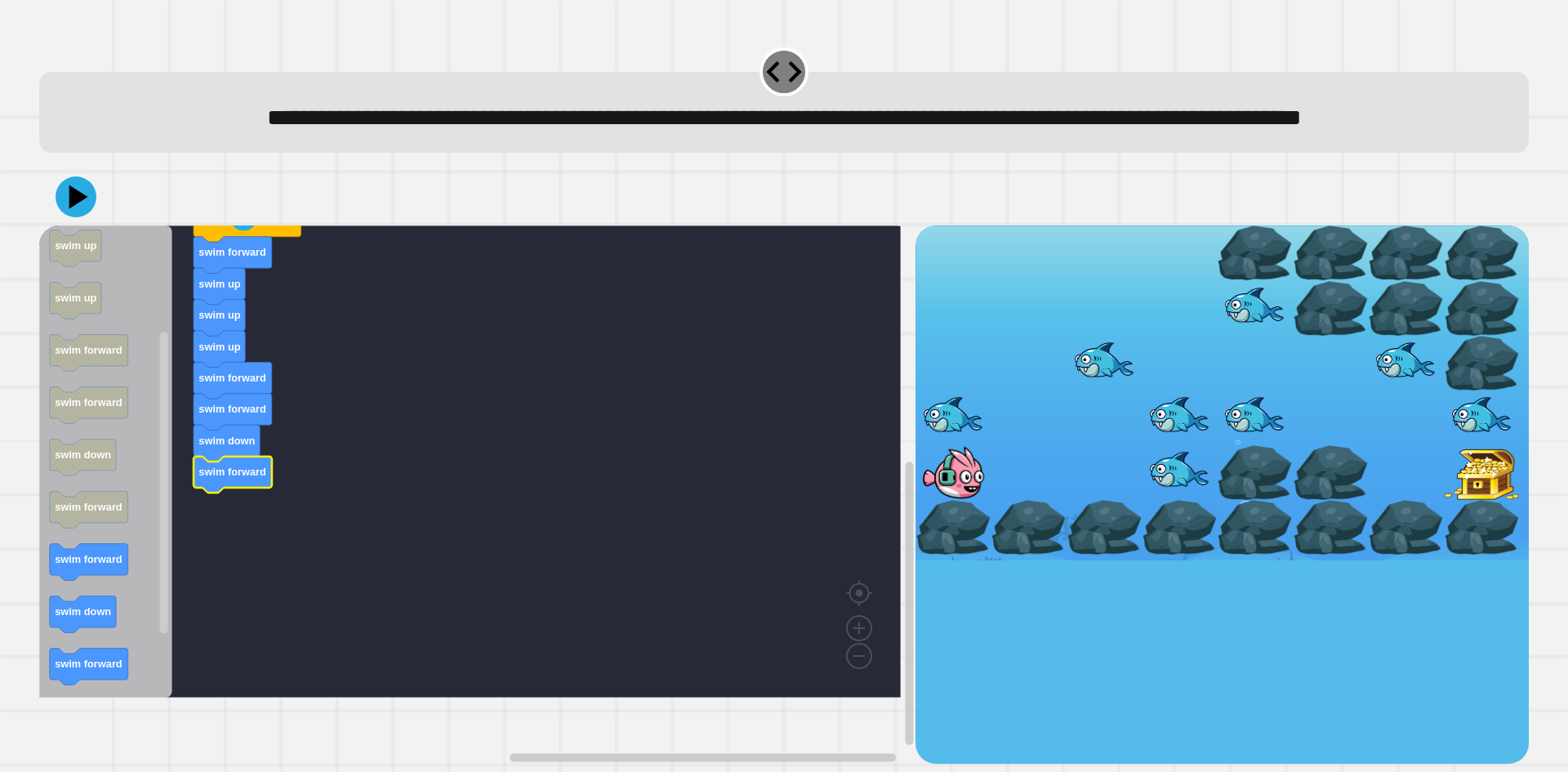
click at [94, 614] on icon "Blockly Workspace" at bounding box center [106, 461] width 133 height 472
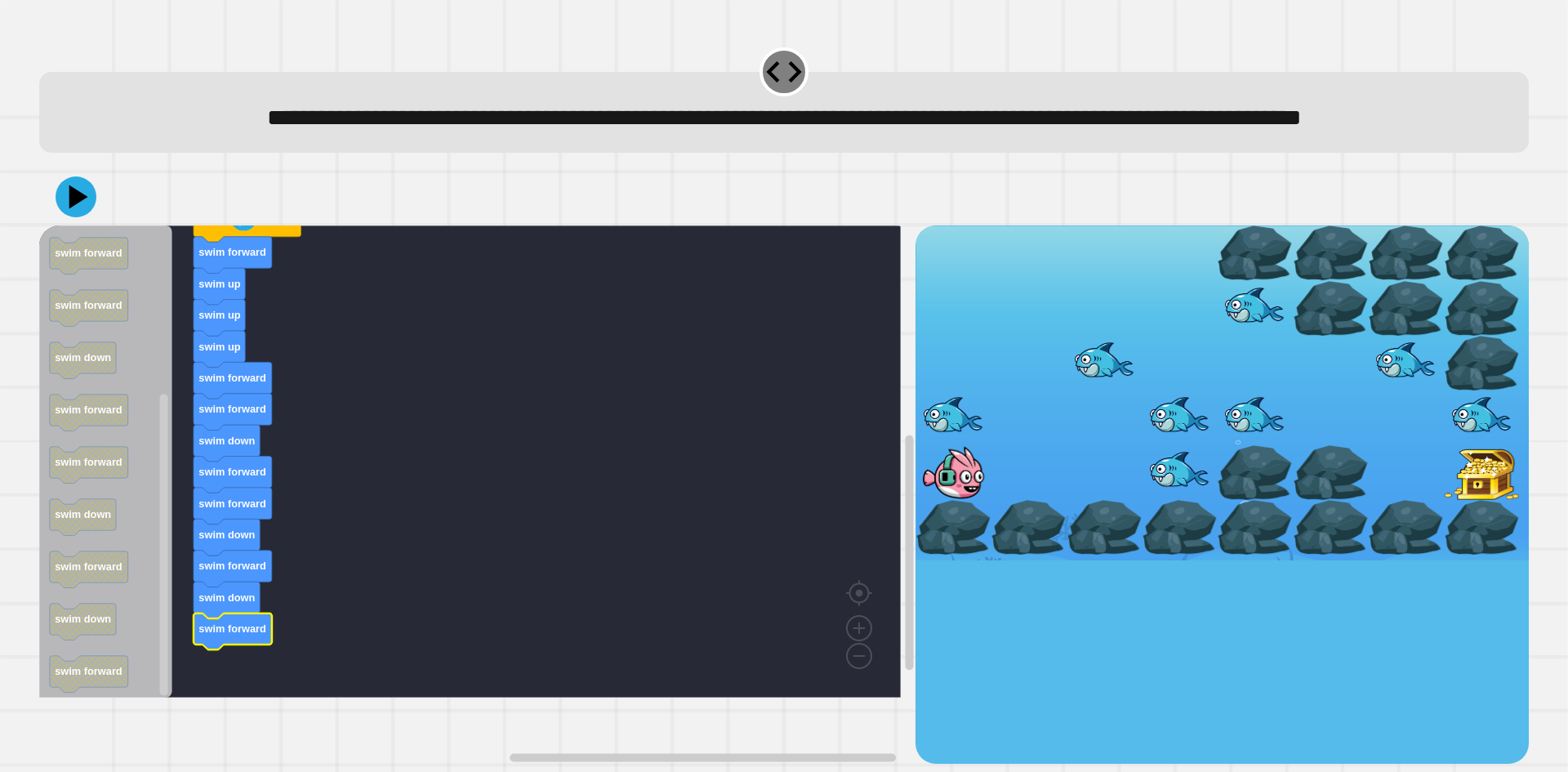
click at [88, 218] on icon at bounding box center [76, 197] width 41 height 41
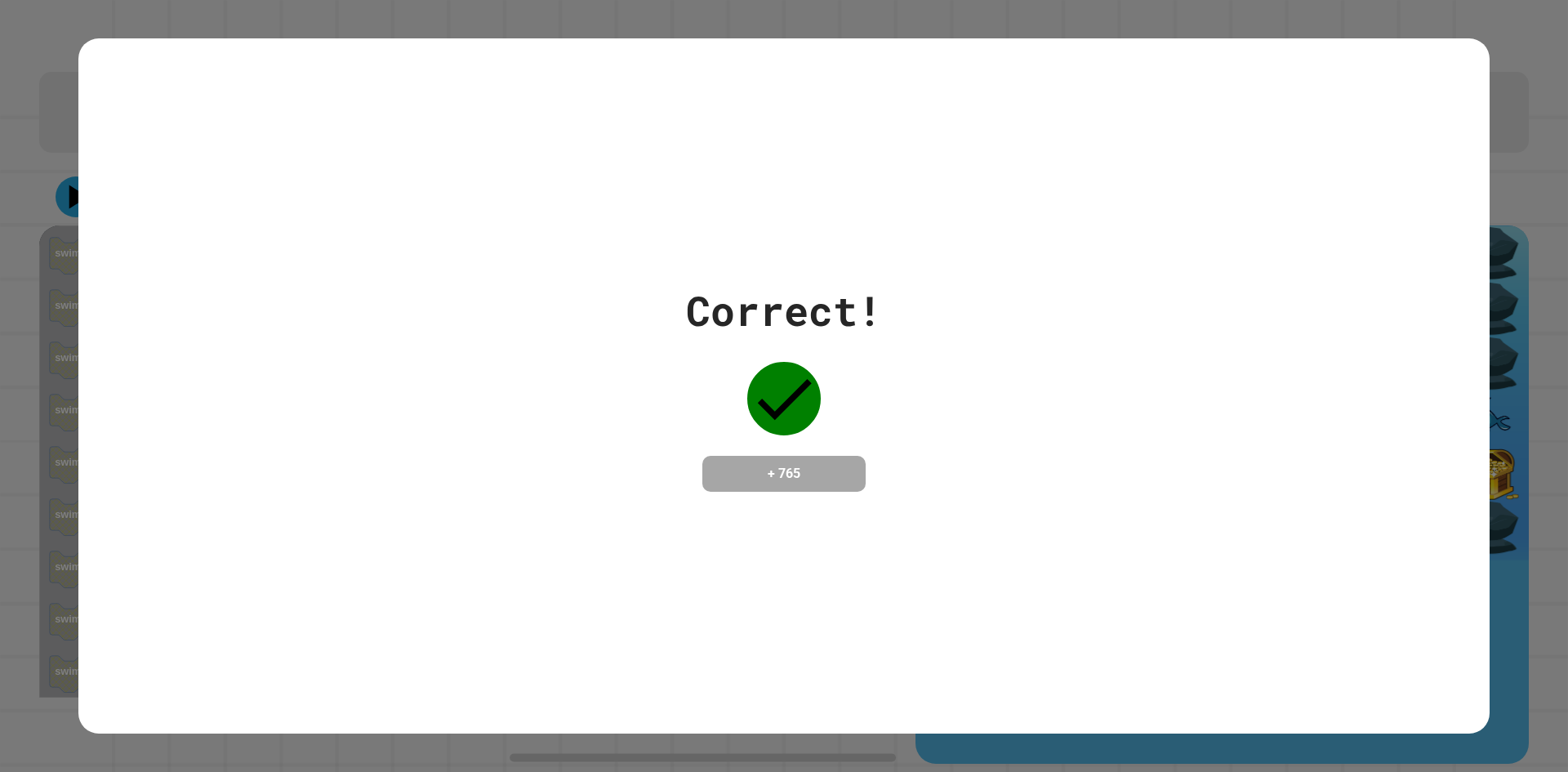
click at [840, 419] on div "Correct! + 765" at bounding box center [784, 386] width 196 height 212
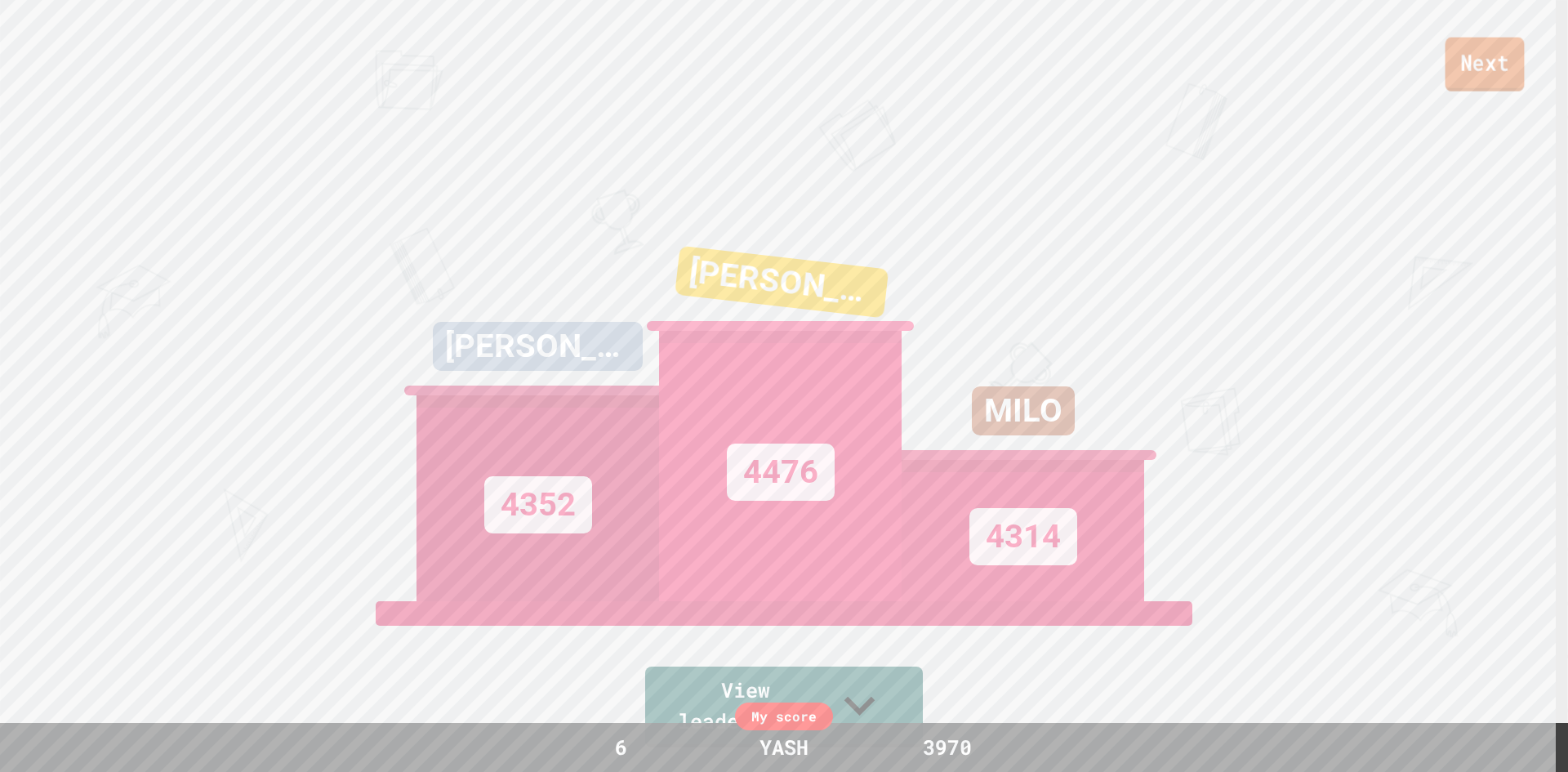
click at [1492, 74] on link "Next" at bounding box center [1485, 64] width 79 height 54
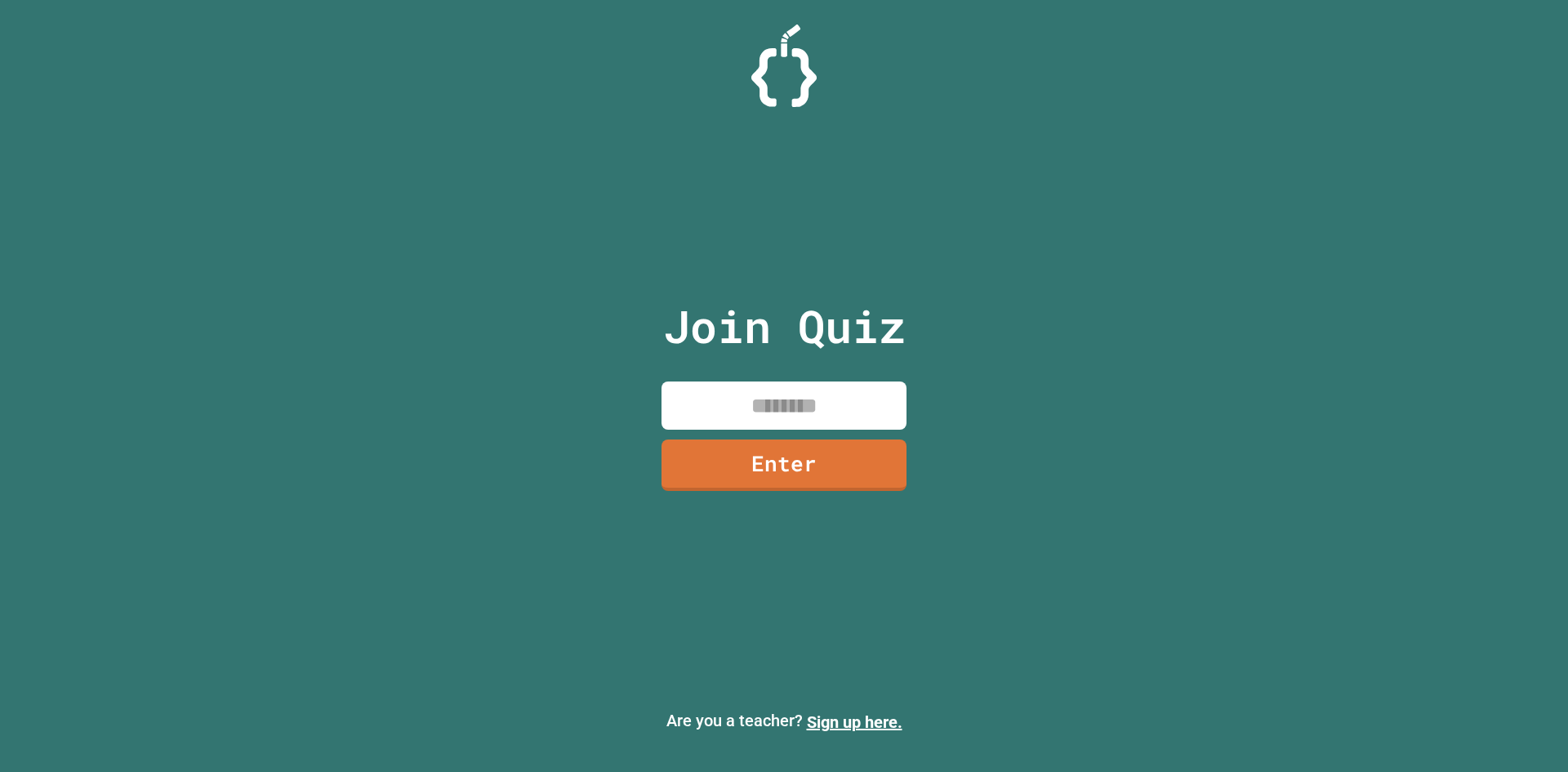
click at [744, 409] on input at bounding box center [783, 405] width 245 height 48
type input "********"
click at [809, 442] on link "Enter" at bounding box center [783, 462] width 241 height 54
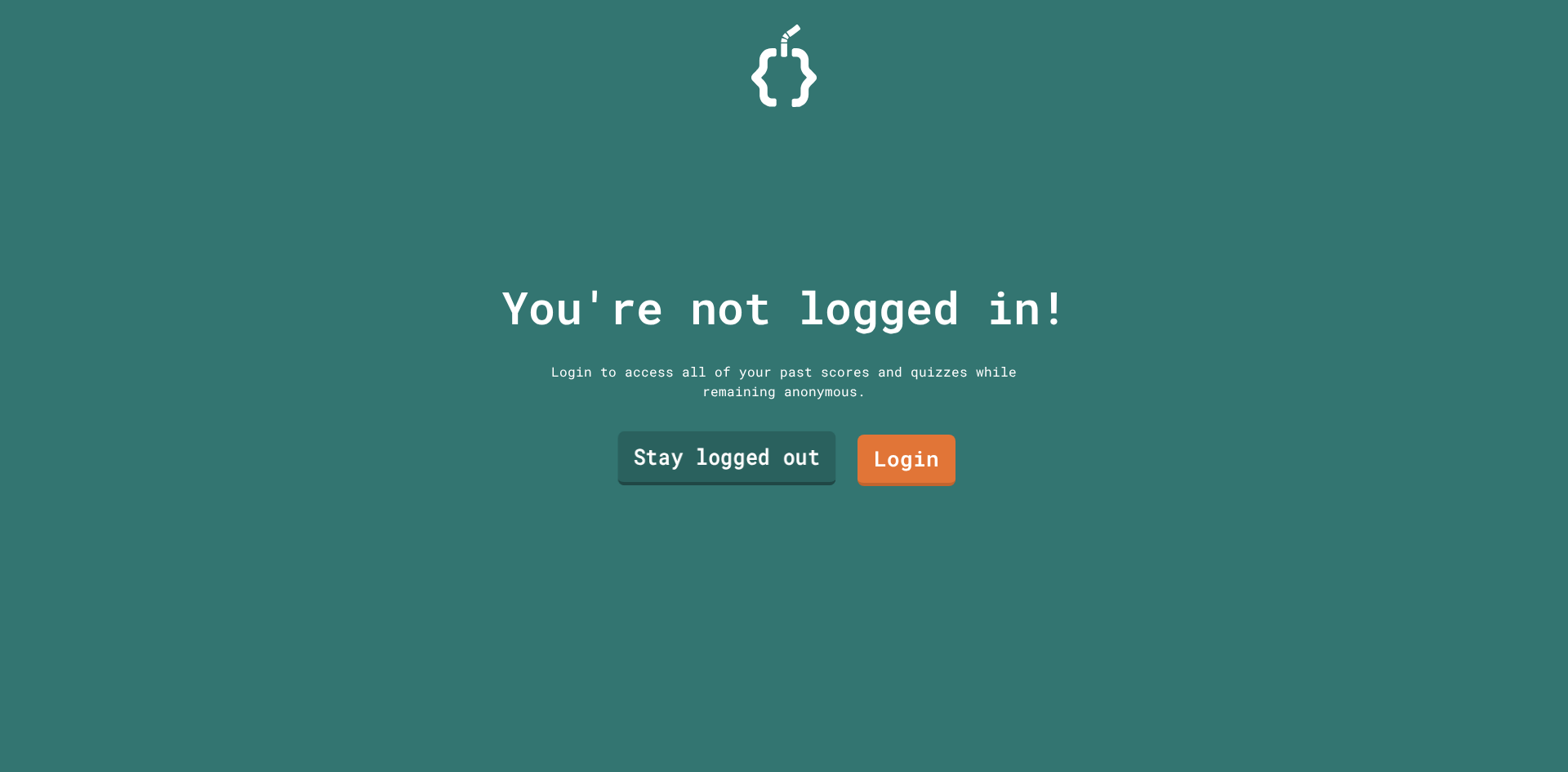
click at [812, 456] on link "Stay logged out" at bounding box center [727, 457] width 218 height 54
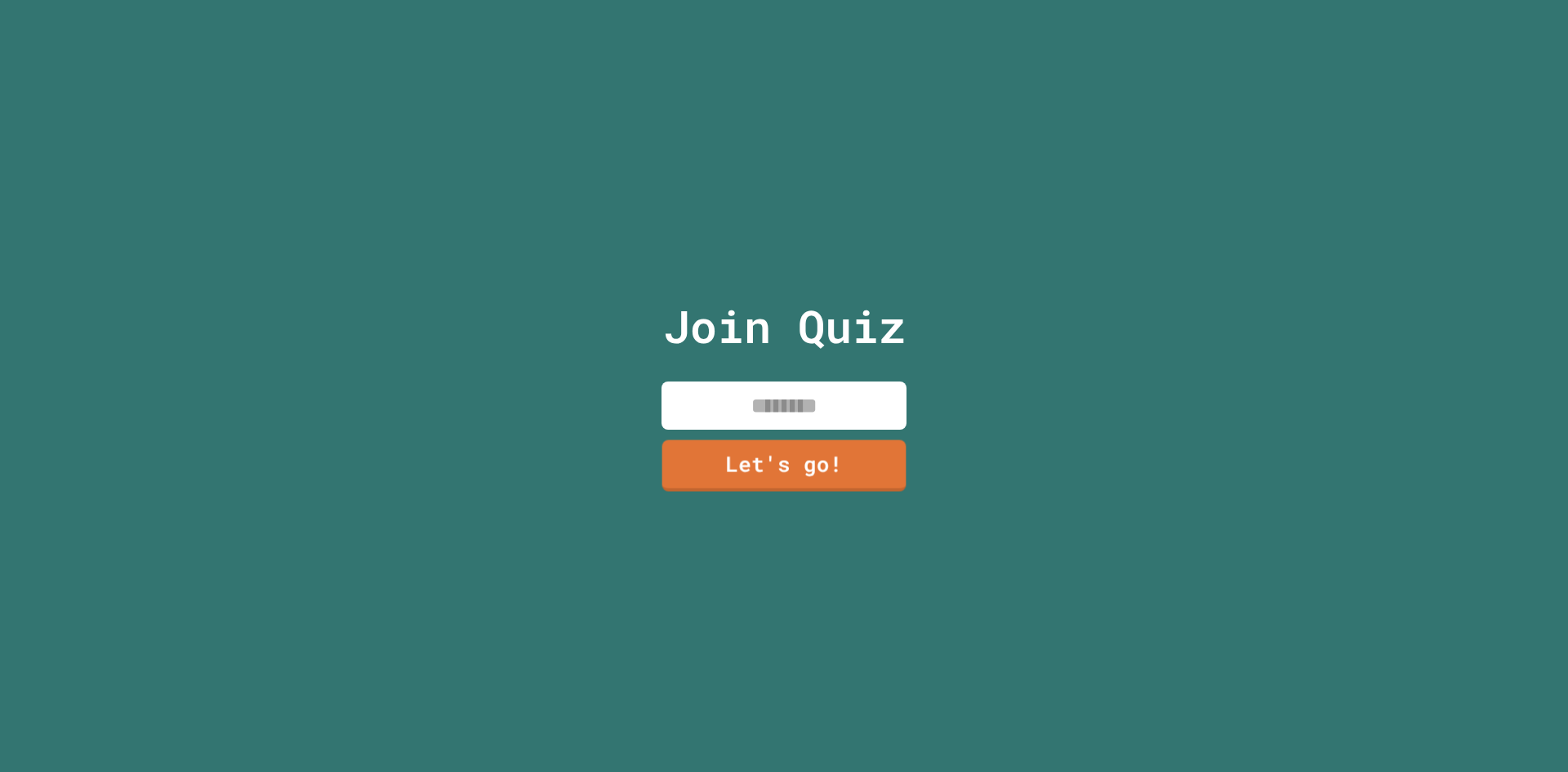
click at [787, 403] on input at bounding box center [783, 405] width 245 height 48
click at [787, 419] on input "****" at bounding box center [783, 405] width 245 height 48
type input "****"
click at [790, 436] on link "Let's go!" at bounding box center [784, 462] width 231 height 54
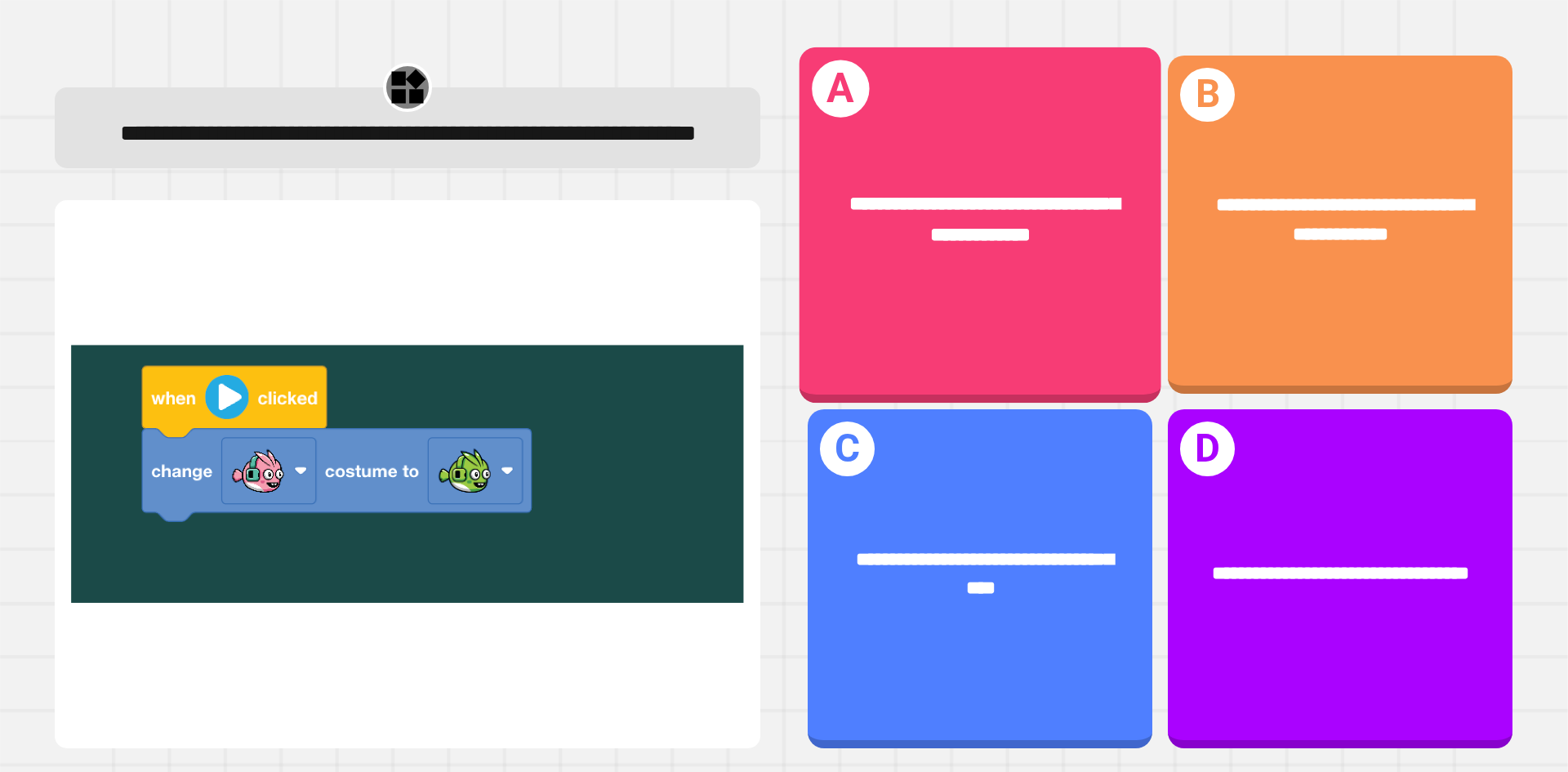
click at [881, 166] on div "**********" at bounding box center [980, 220] width 362 height 141
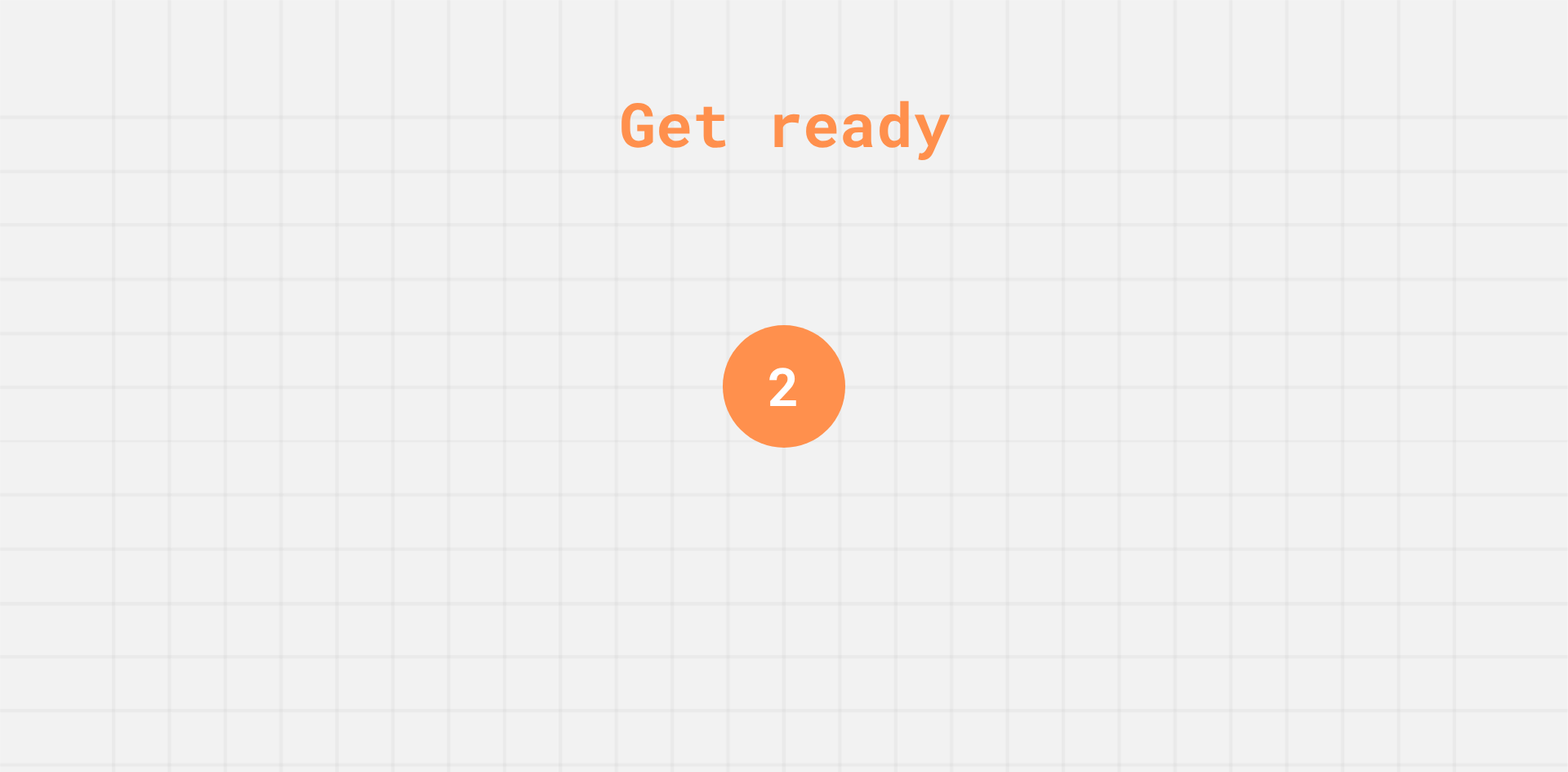
click at [514, 330] on div "Get ready 2" at bounding box center [784, 386] width 1568 height 772
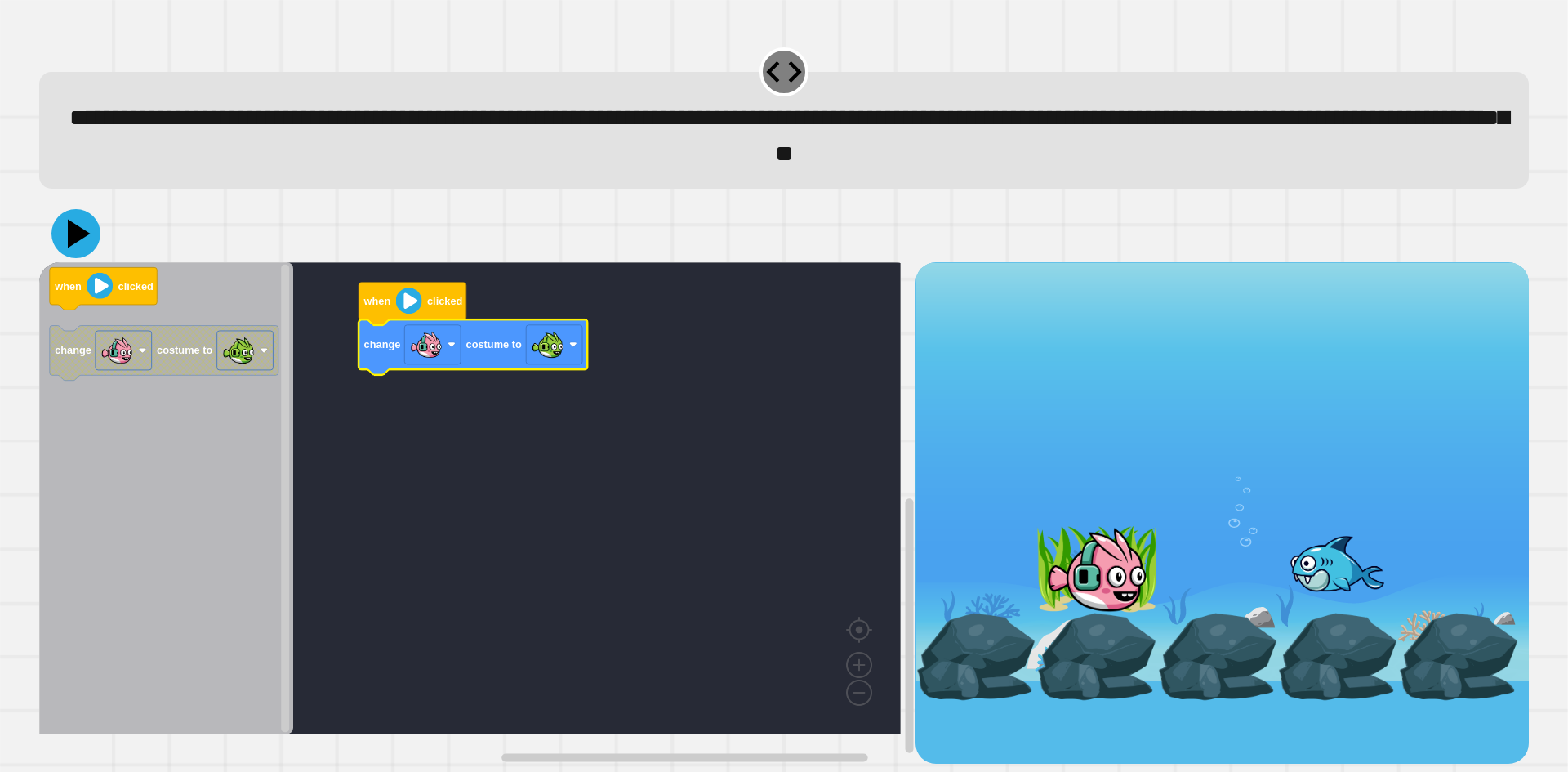
click at [76, 253] on icon at bounding box center [75, 233] width 49 height 49
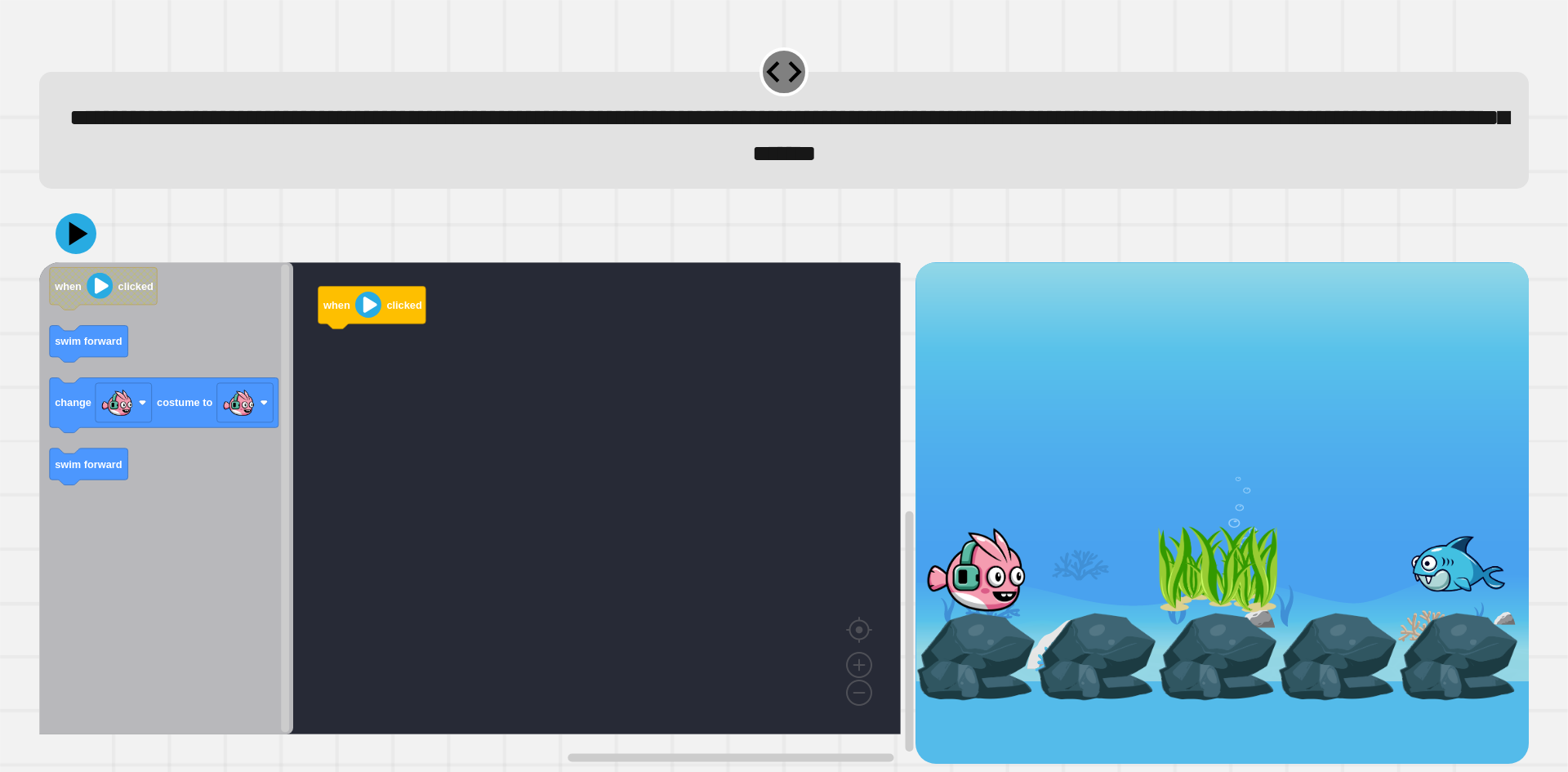
click at [584, 465] on rect "Blockly Workspace" at bounding box center [470, 498] width 861 height 472
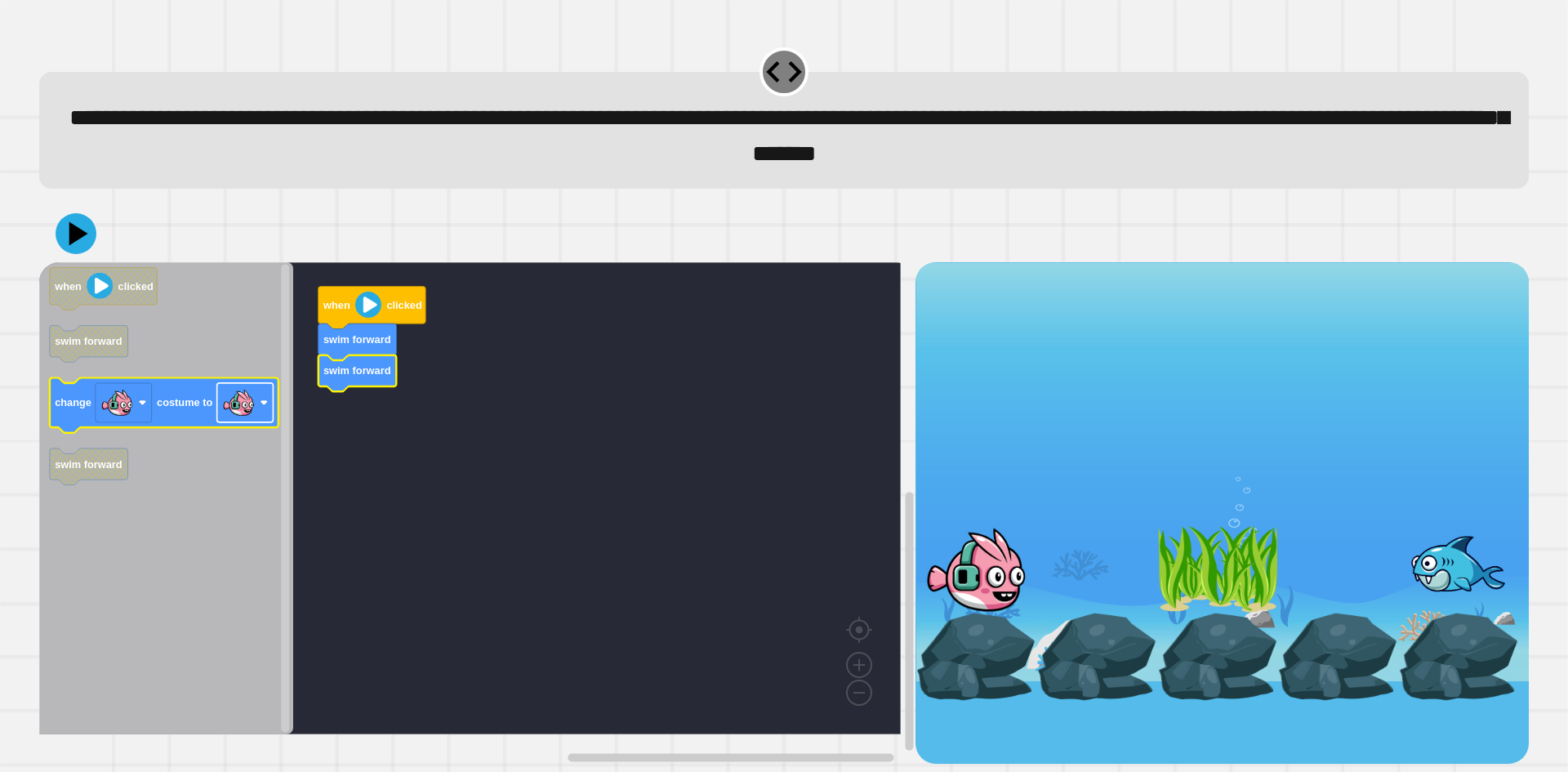
click at [250, 413] on image "Blockly Workspace" at bounding box center [239, 403] width 33 height 33
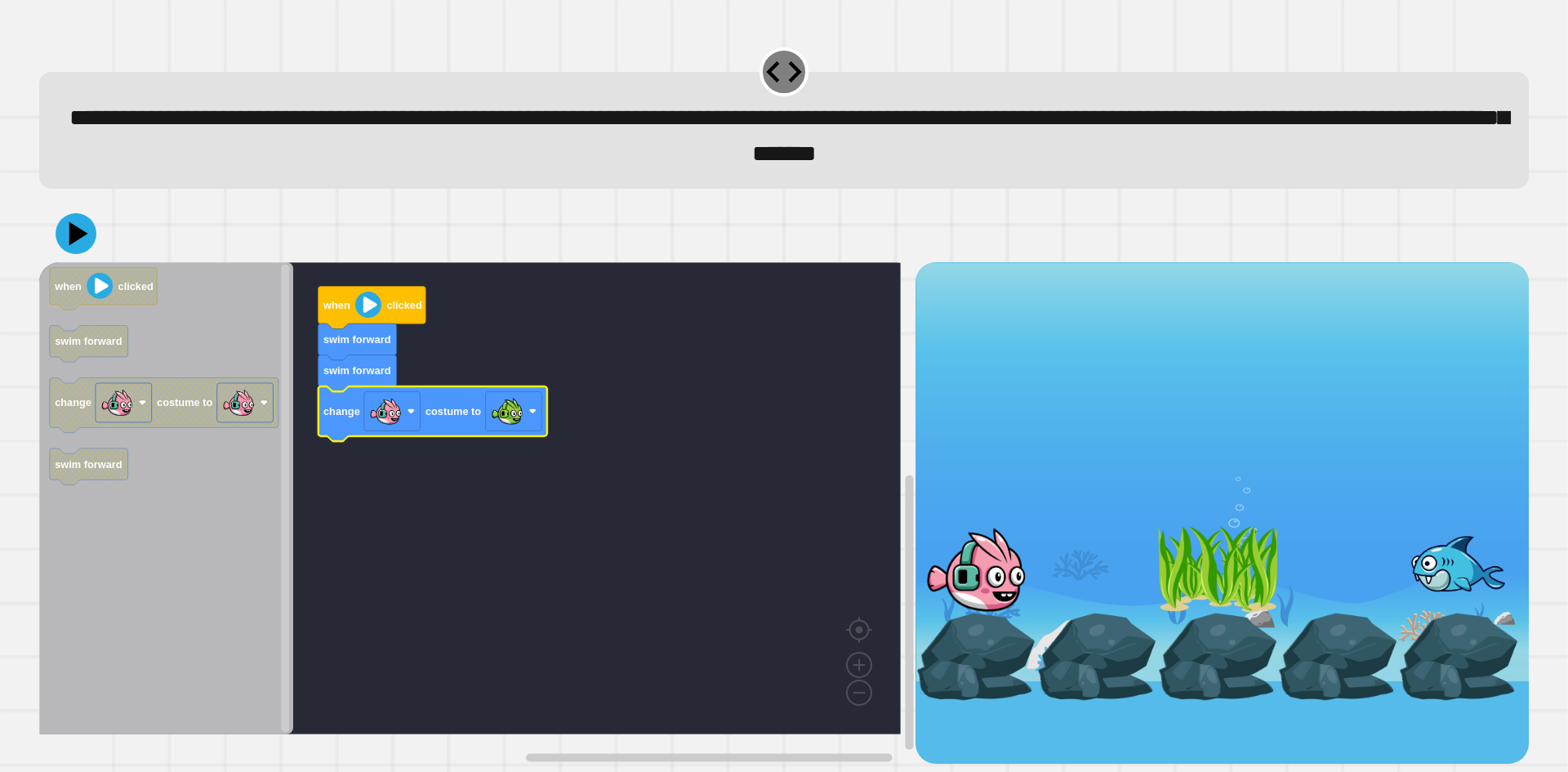
click at [82, 258] on div at bounding box center [784, 233] width 1489 height 57
click at [63, 239] on icon at bounding box center [76, 234] width 41 height 41
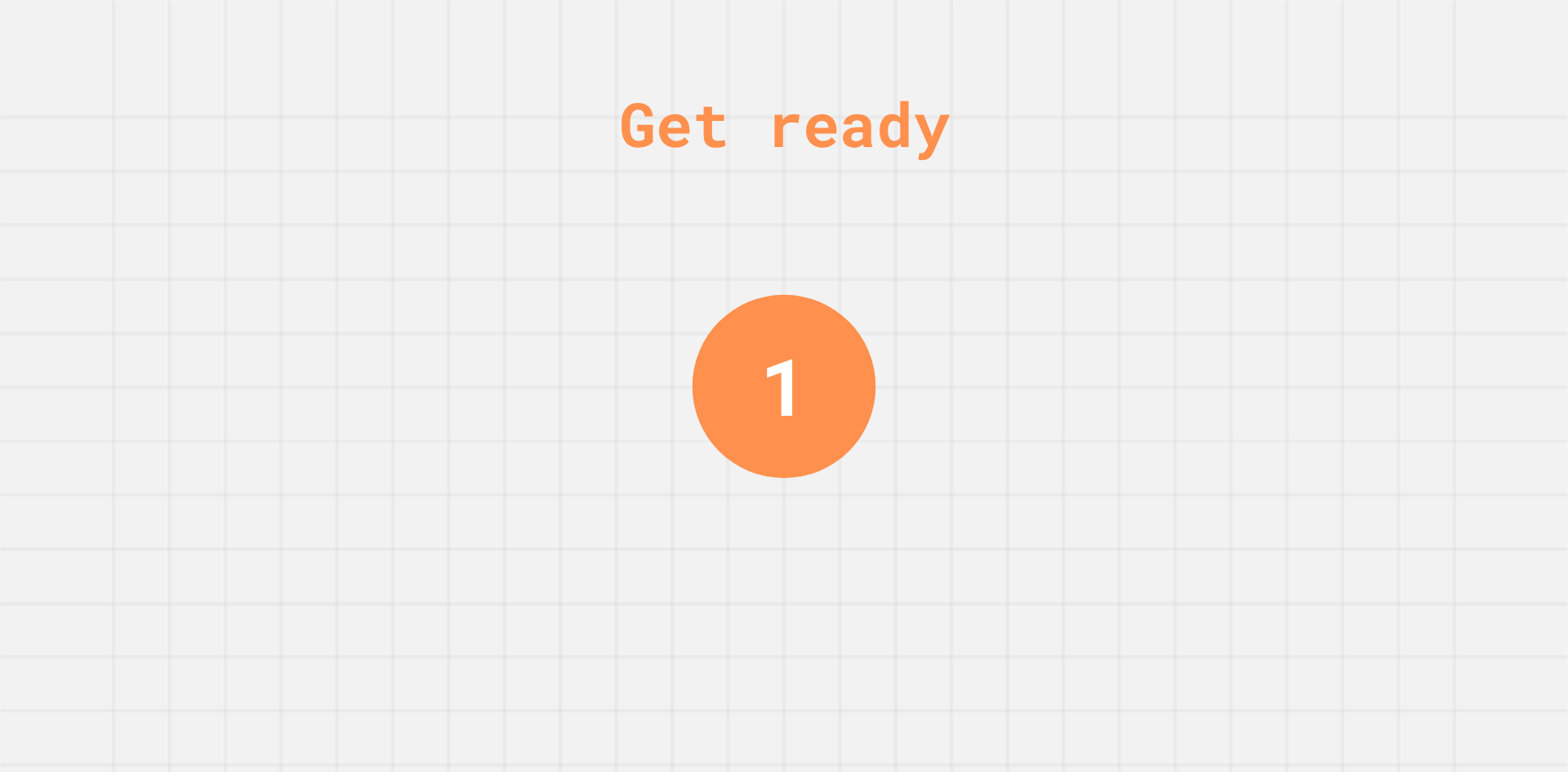
click at [534, 550] on div "Get ready 1" at bounding box center [784, 386] width 1568 height 772
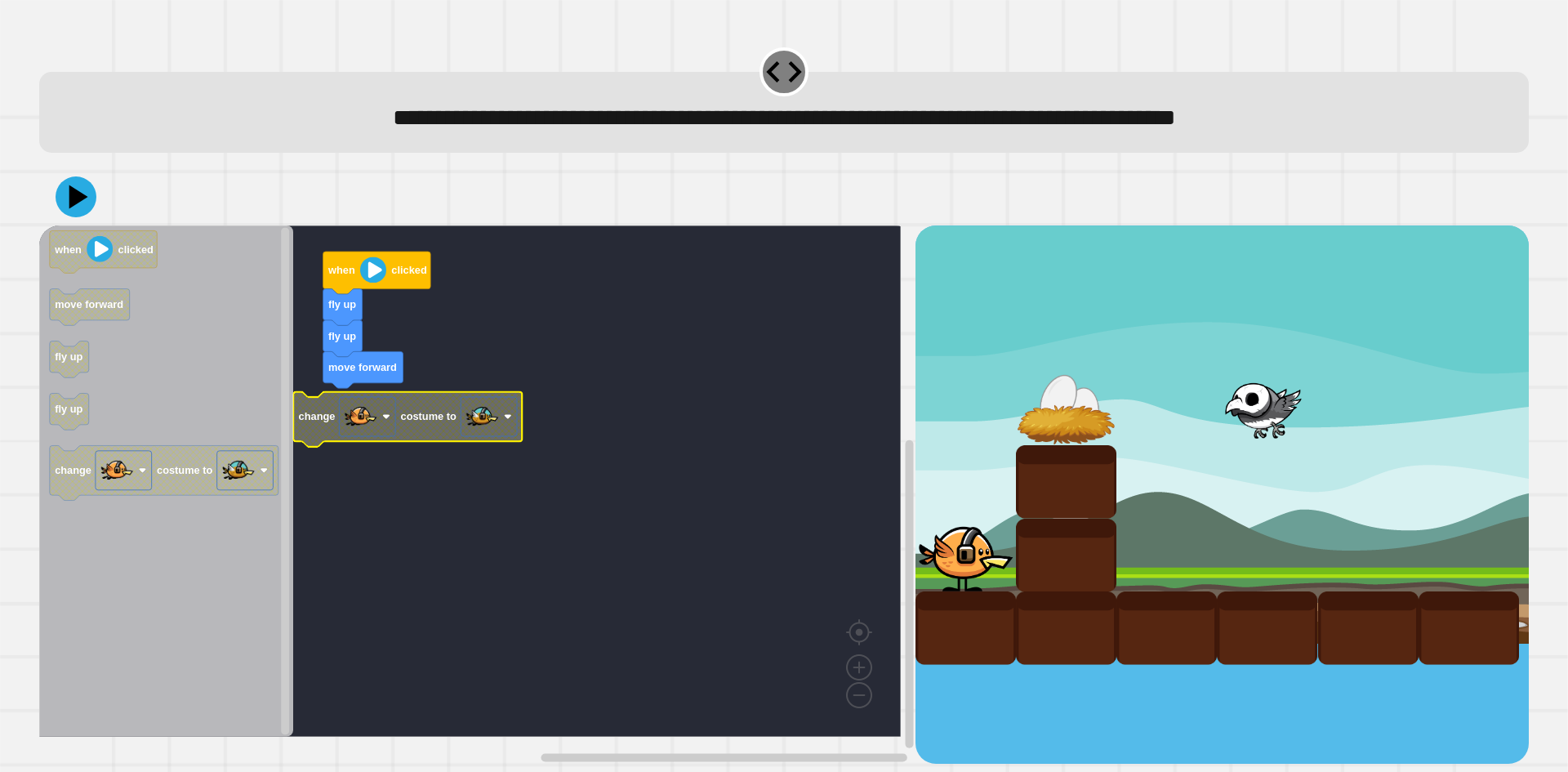
click at [473, 422] on image "Blockly Workspace" at bounding box center [483, 417] width 33 height 33
click at [583, 448] on rect "Blockly Workspace" at bounding box center [470, 481] width 861 height 512
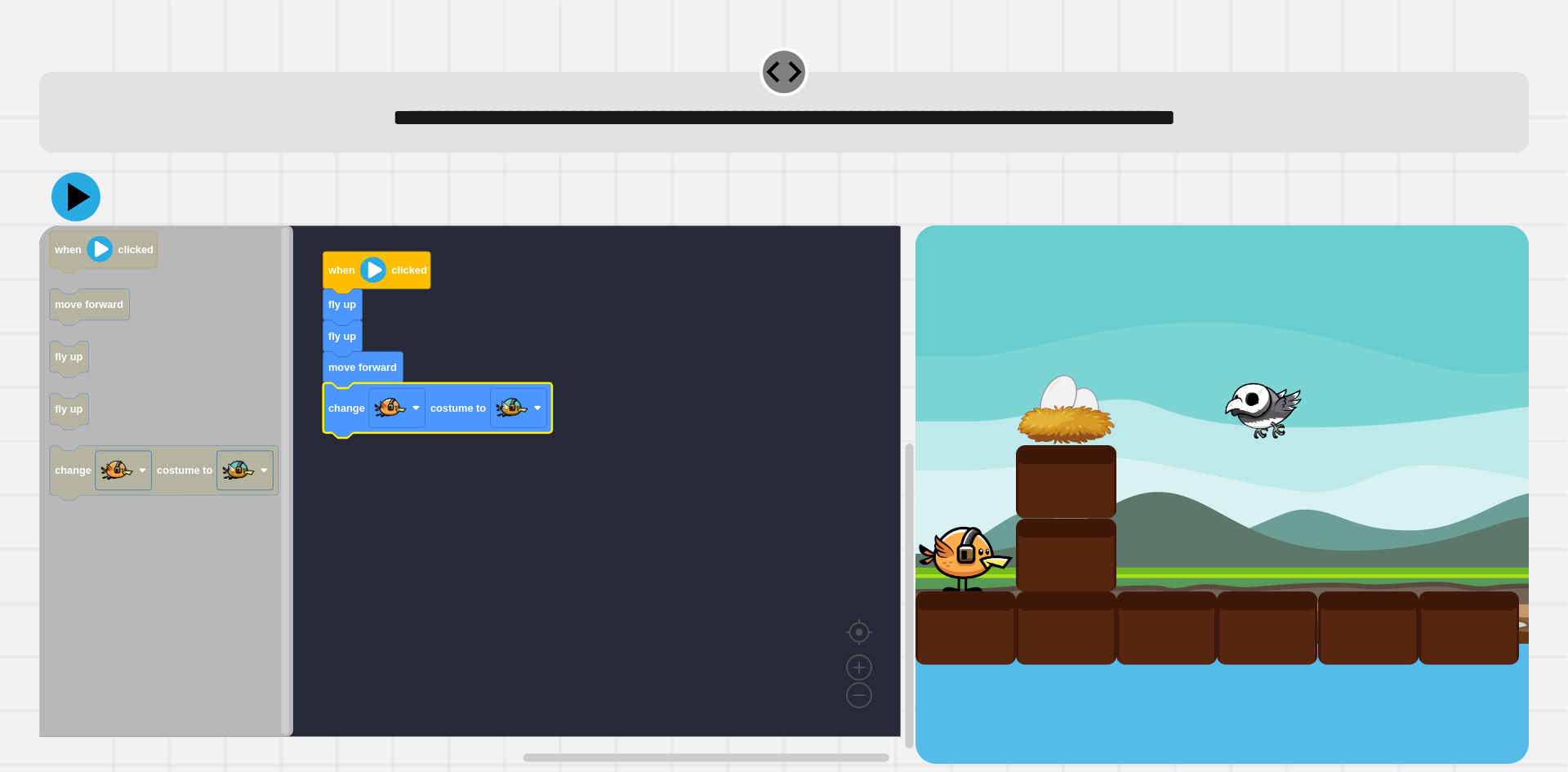
click at [73, 204] on icon at bounding box center [79, 197] width 23 height 29
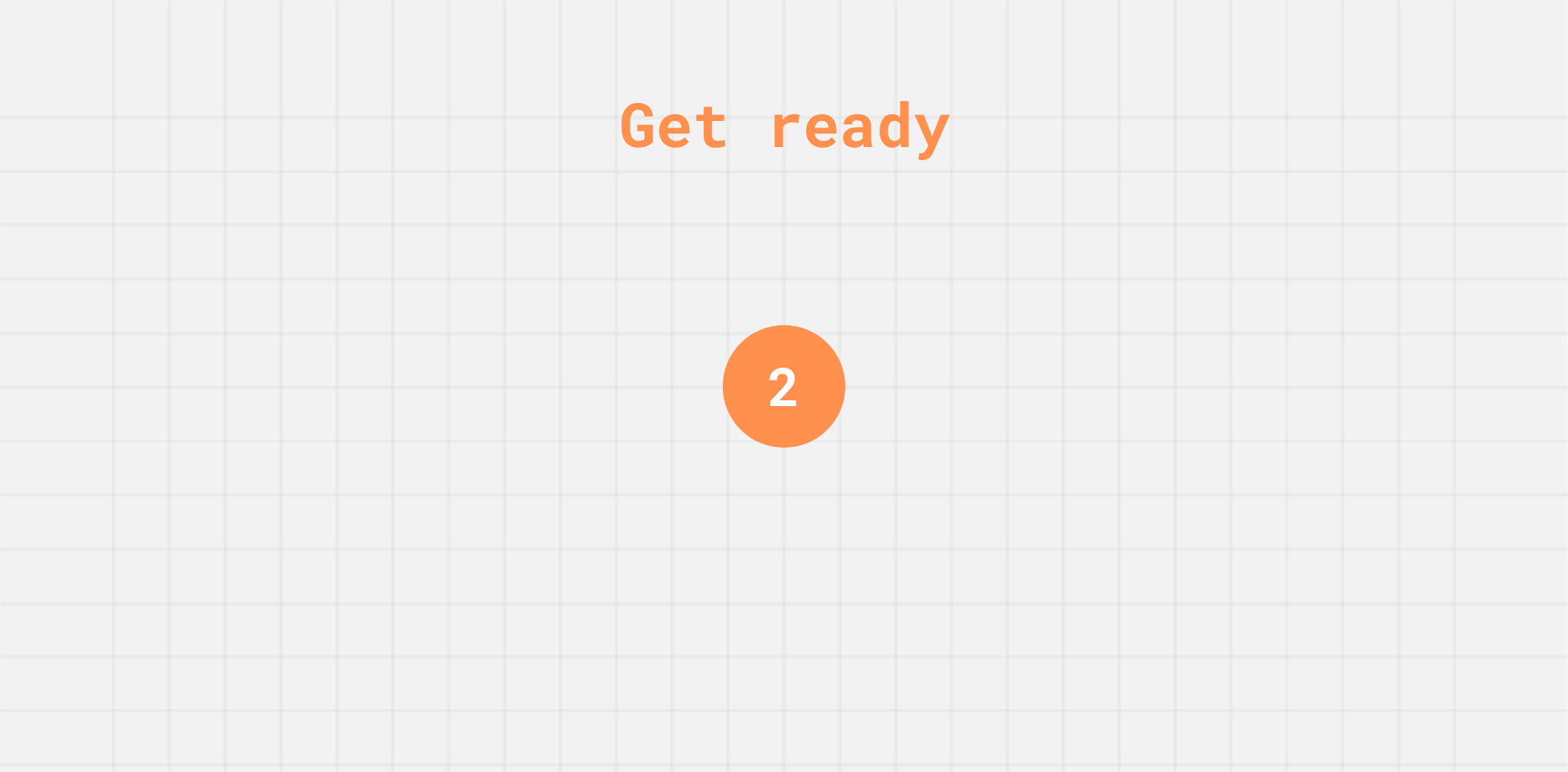
click at [1269, 356] on div "Get ready 2" at bounding box center [784, 386] width 1568 height 772
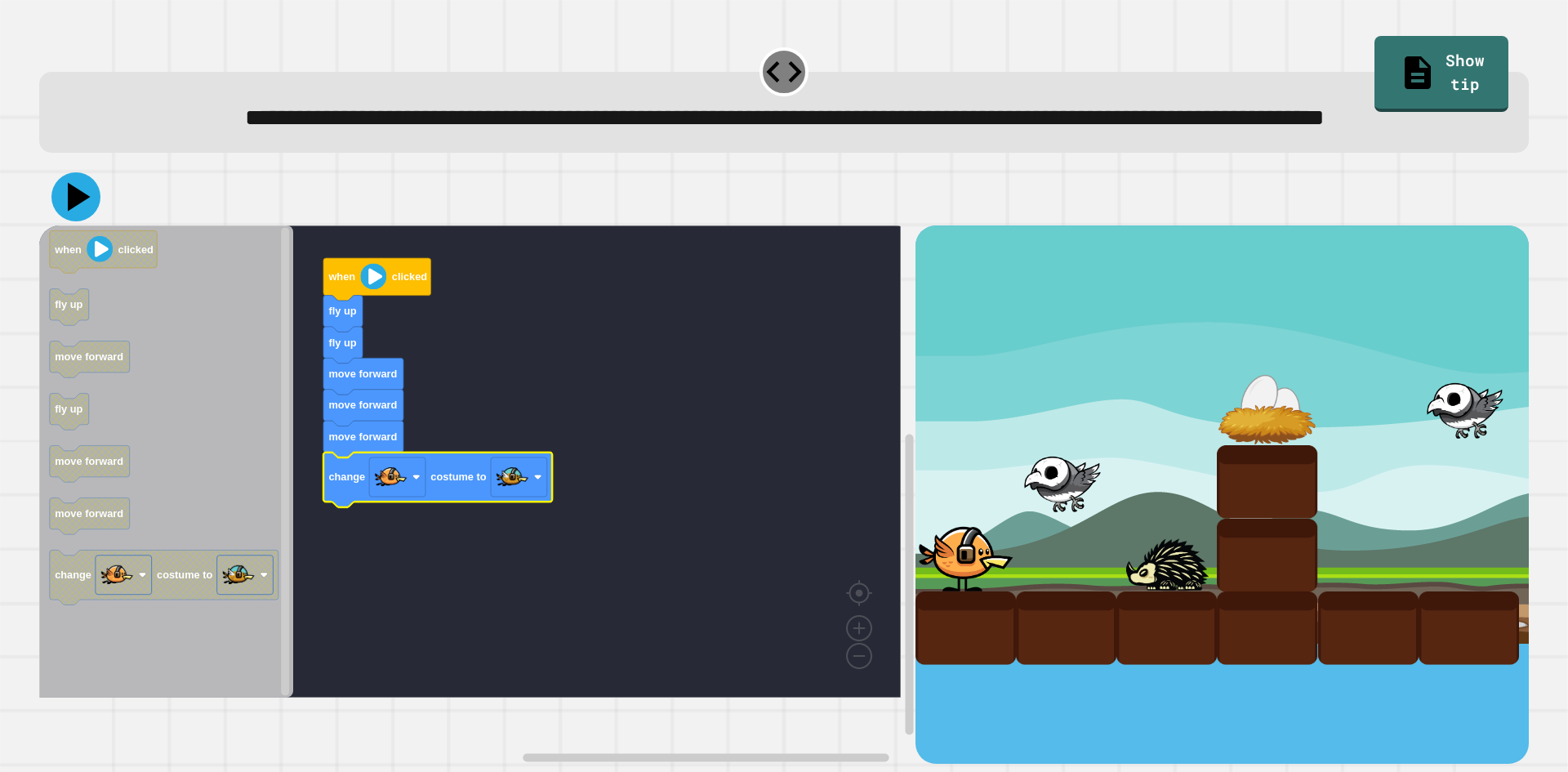
click at [76, 212] on icon at bounding box center [79, 197] width 23 height 29
